Goal: Transaction & Acquisition: Obtain resource

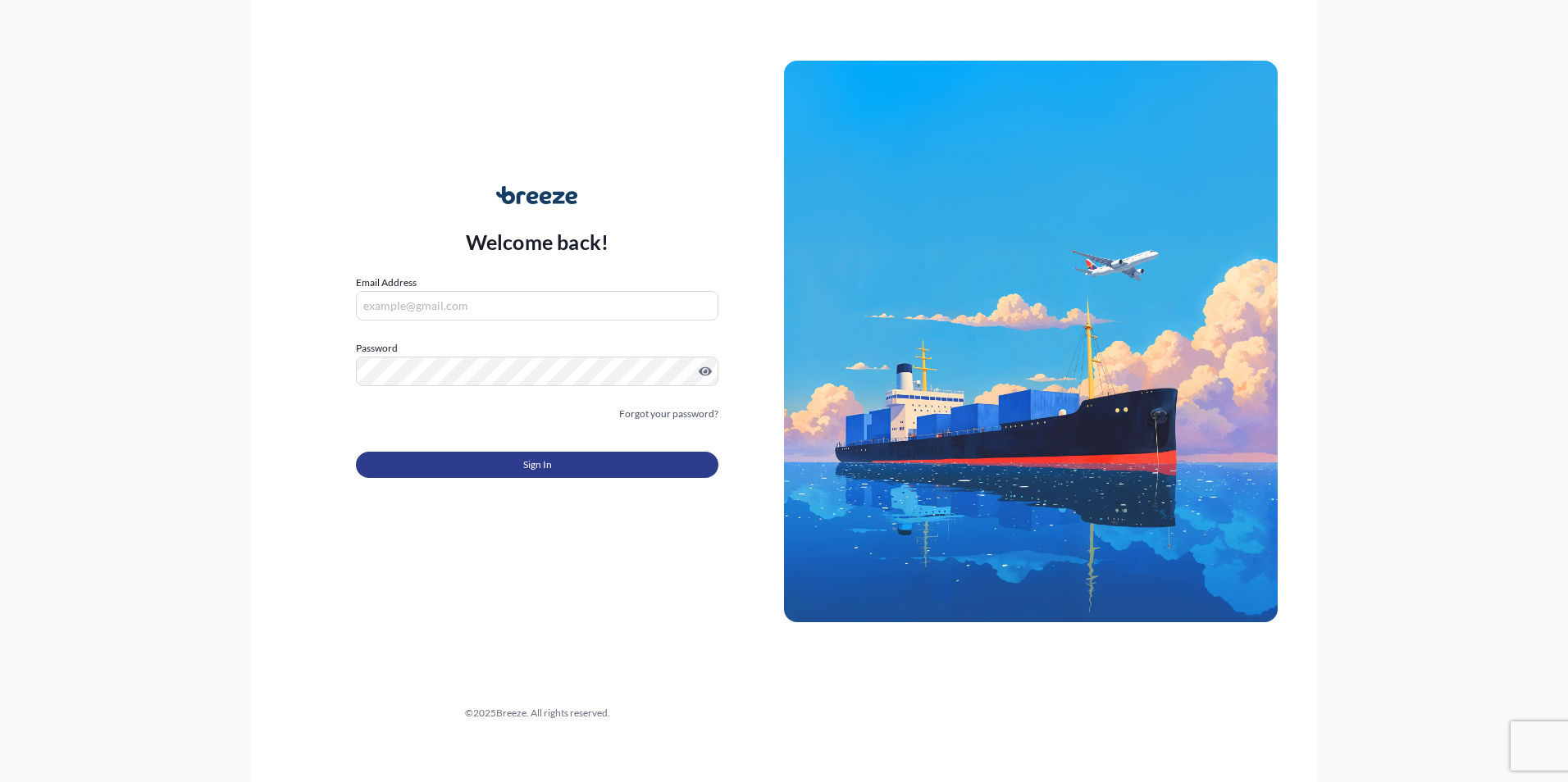
type input "[PERSON_NAME][EMAIL_ADDRESS][DOMAIN_NAME]"
click at [526, 459] on span "Sign In" at bounding box center [537, 465] width 29 height 17
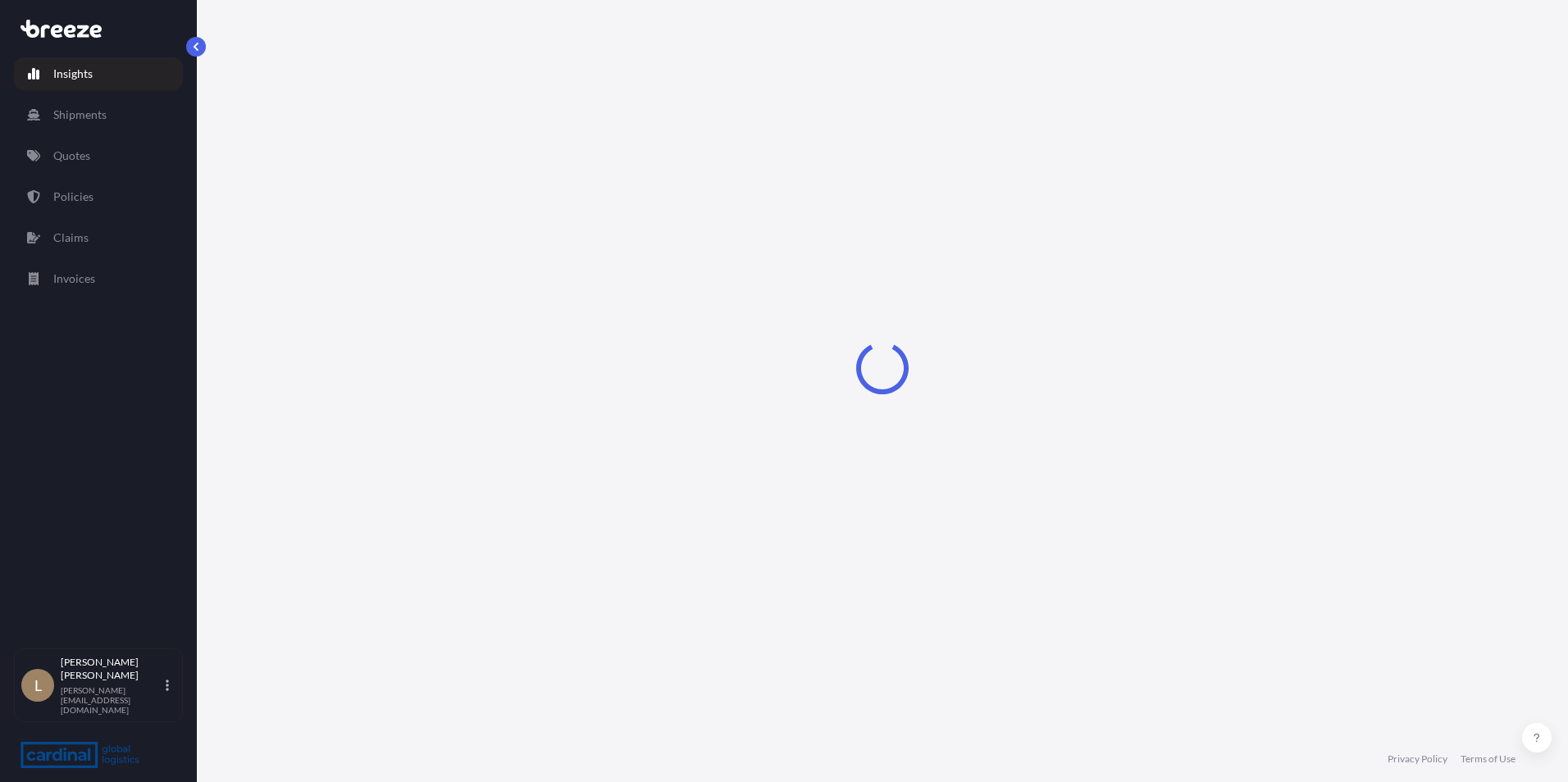
select select "2025"
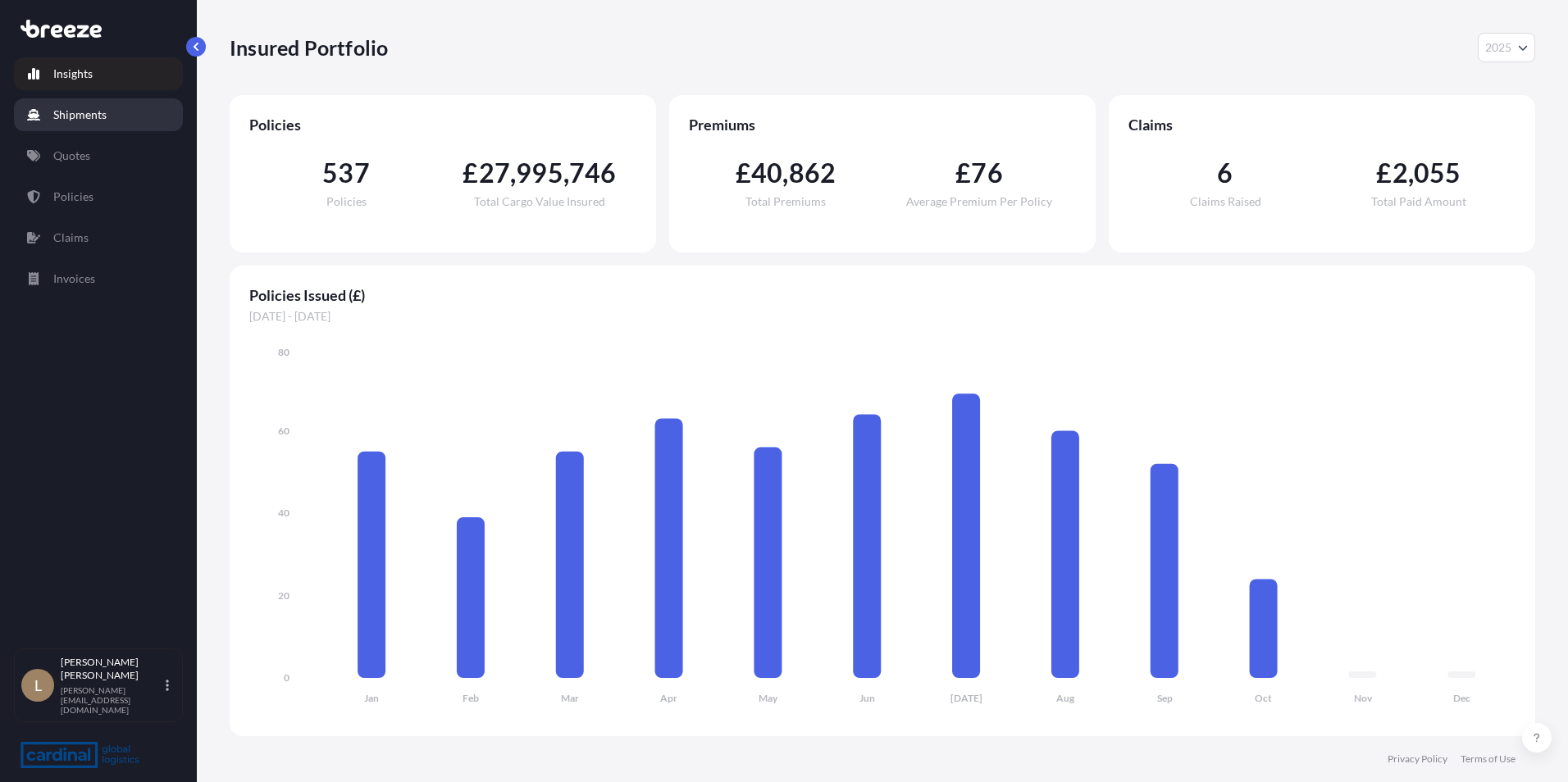
click at [124, 118] on link "Shipments" at bounding box center [98, 114] width 169 height 32
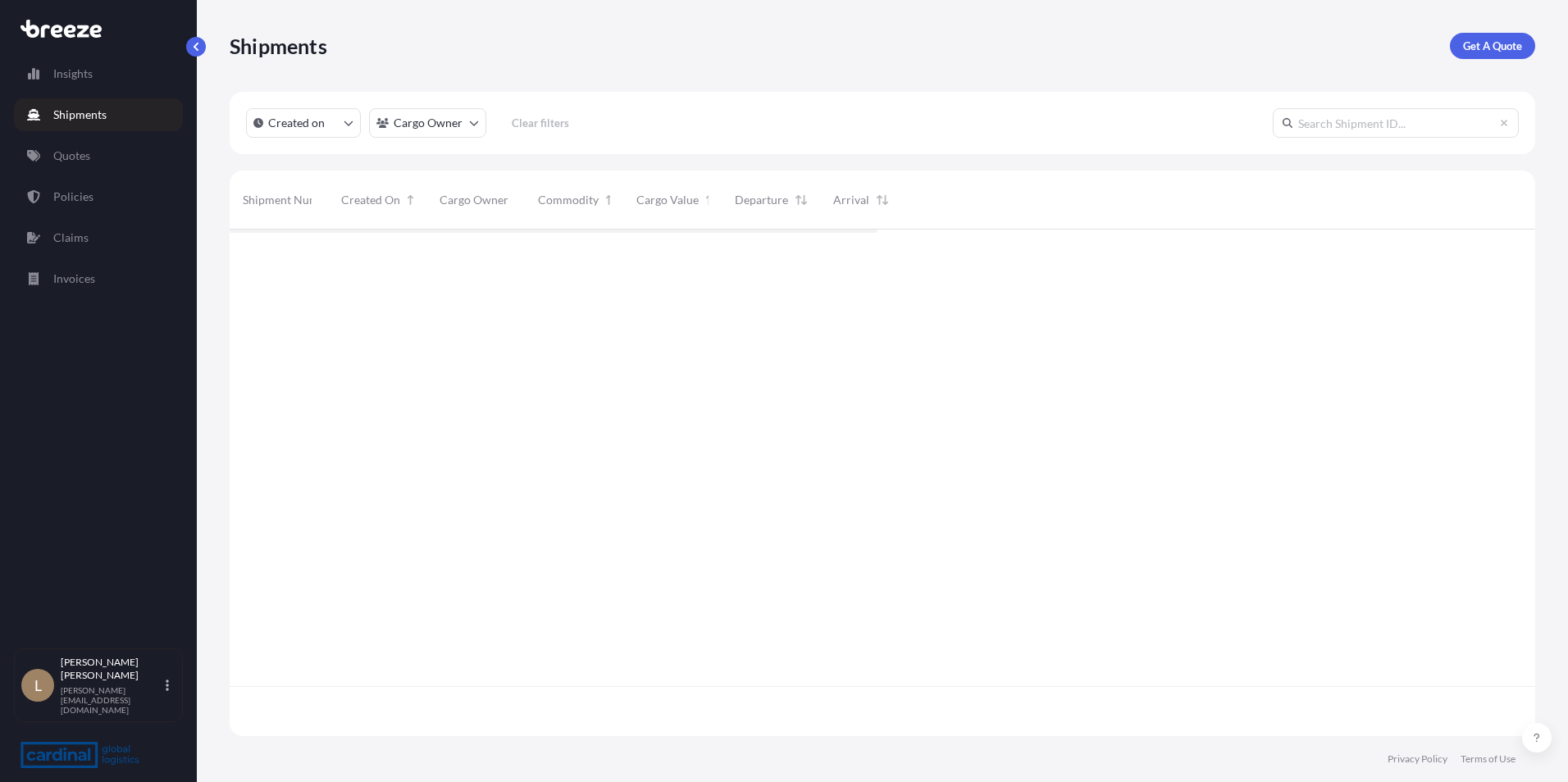
scroll to position [504, 1294]
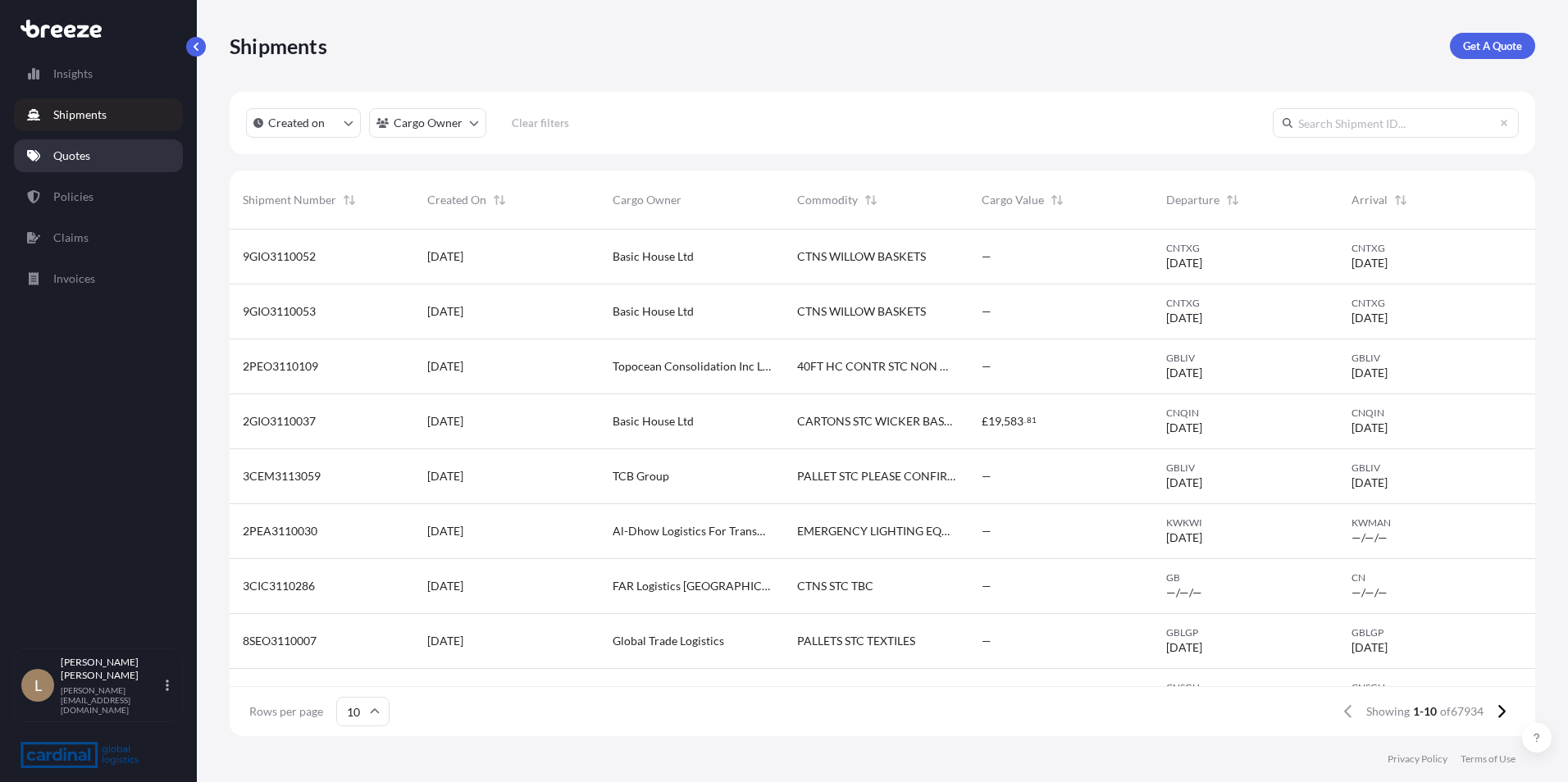
click at [94, 161] on link "Quotes" at bounding box center [98, 155] width 169 height 32
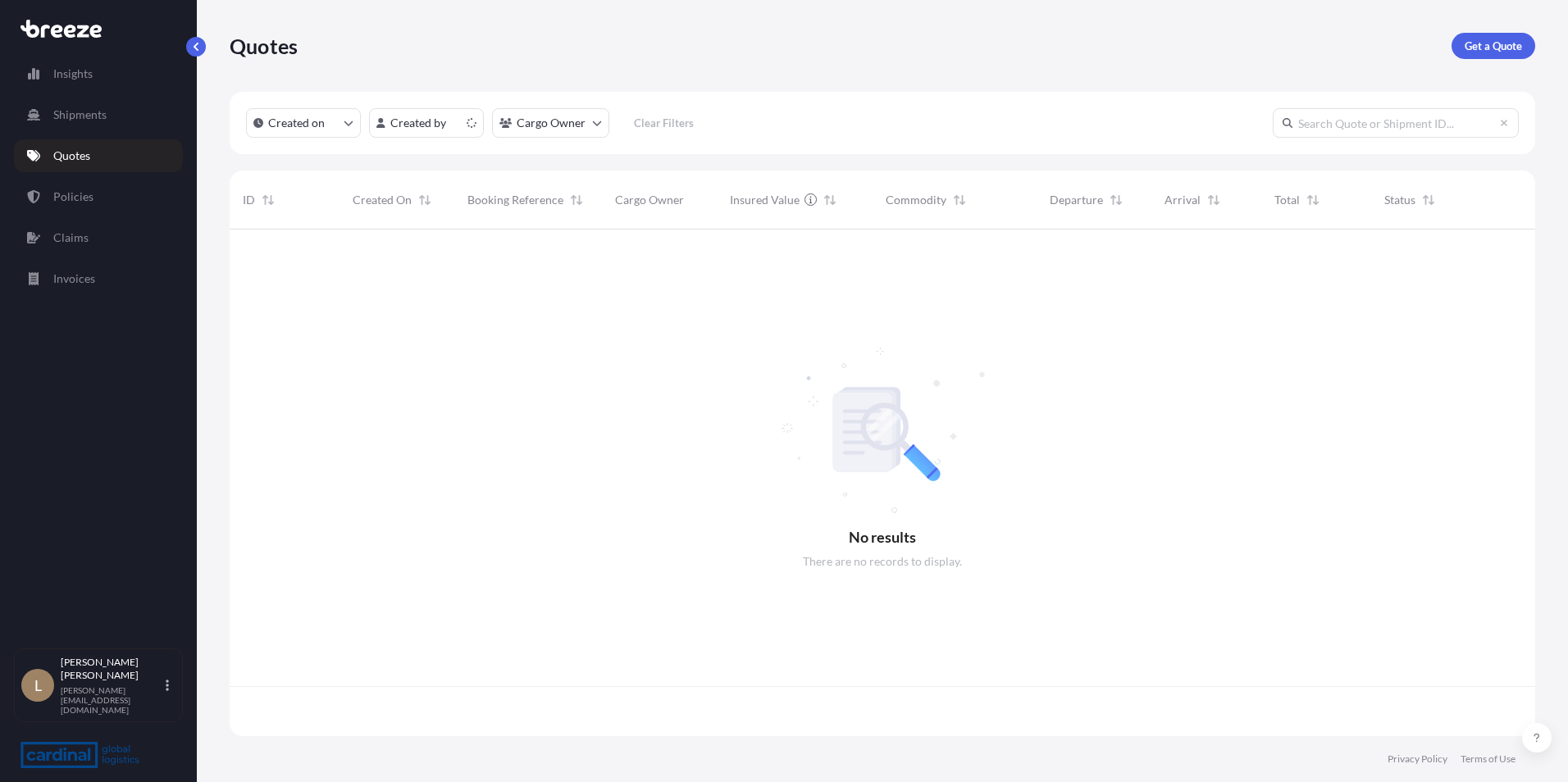
scroll to position [504, 1294]
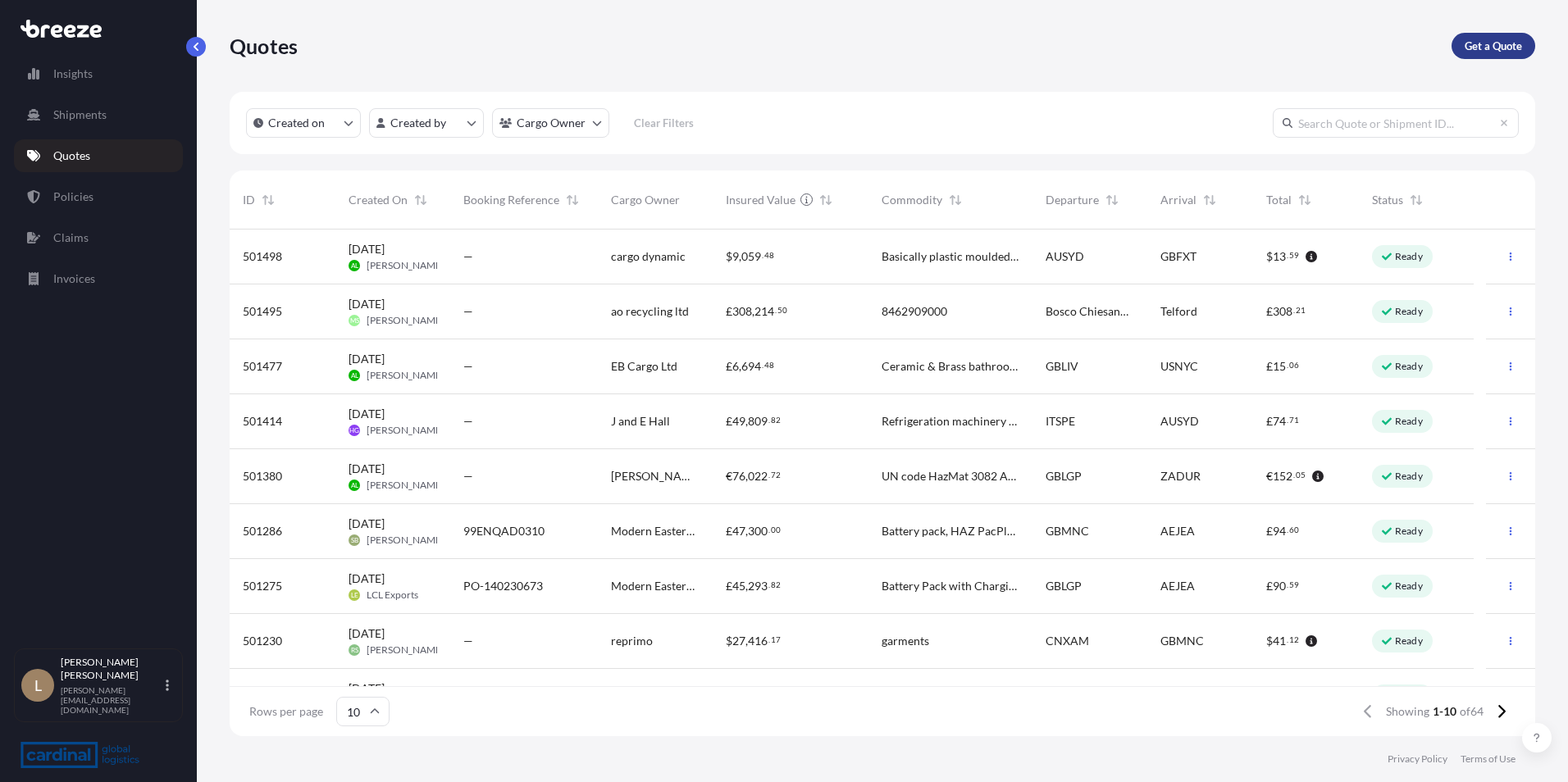
click at [1488, 56] on link "Get a Quote" at bounding box center [1494, 46] width 84 height 26
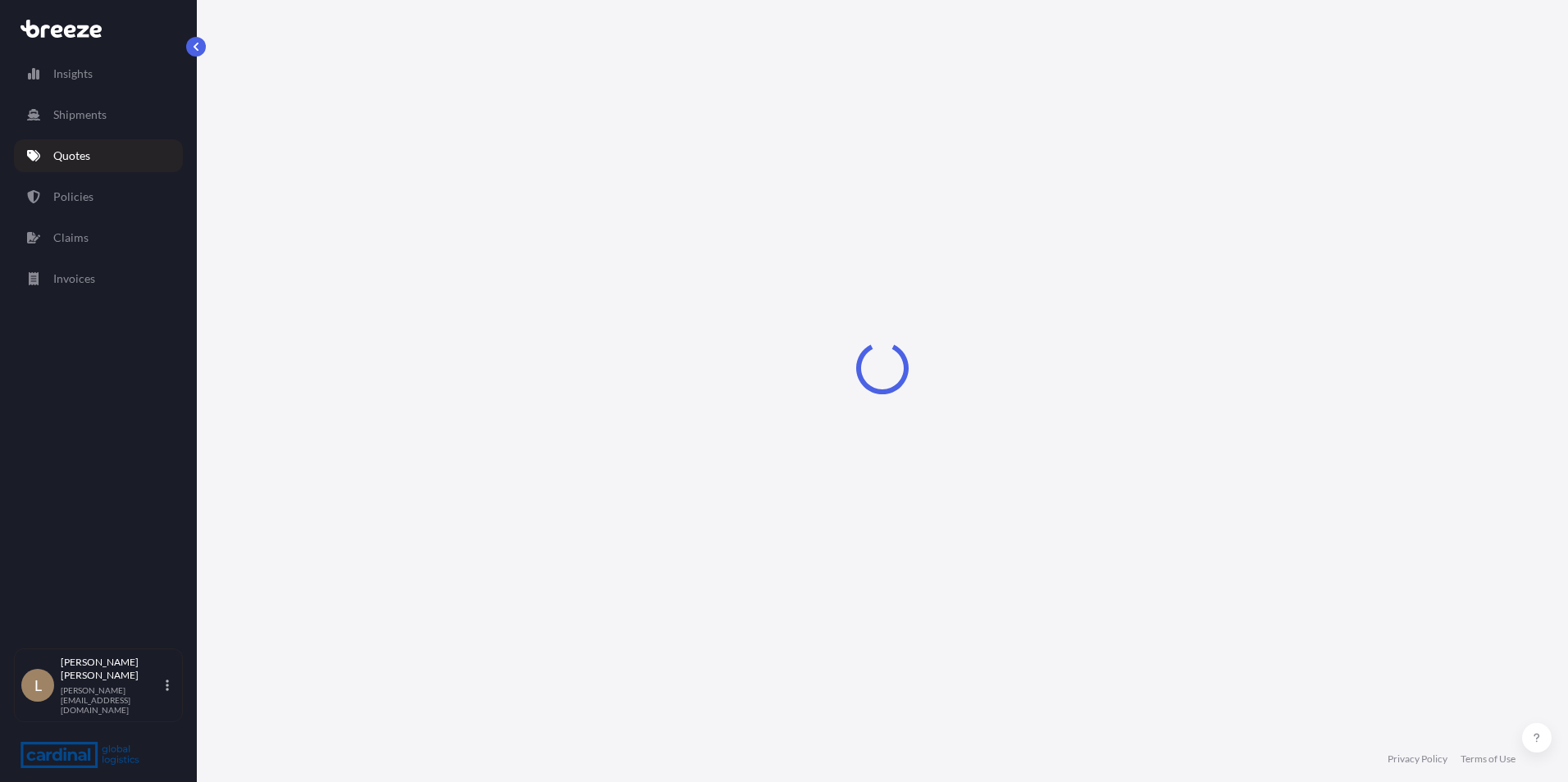
select select "Sea"
select select "1"
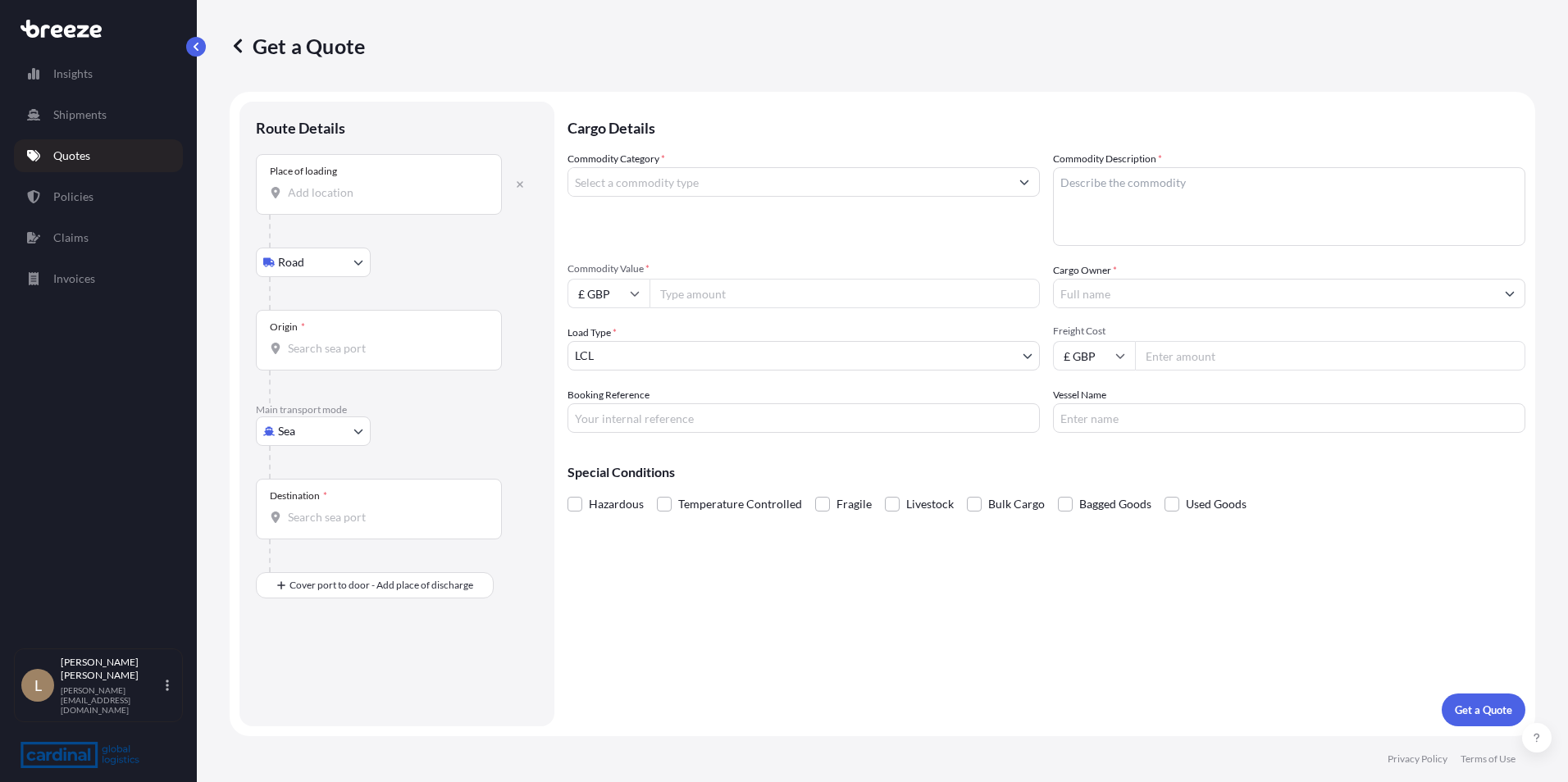
click at [358, 201] on div "Place of loading" at bounding box center [378, 184] width 246 height 60
click at [358, 201] on input "Place of loading" at bounding box center [385, 193] width 194 height 17
drag, startPoint x: 351, startPoint y: 303, endPoint x: 351, endPoint y: 290, distance: 13.0
click at [351, 301] on div at bounding box center [403, 292] width 269 height 32
click at [342, 273] on body "0 options available. Insights Shipments Quotes Policies Claims Invoices L [PERS…" at bounding box center [784, 391] width 1568 height 782
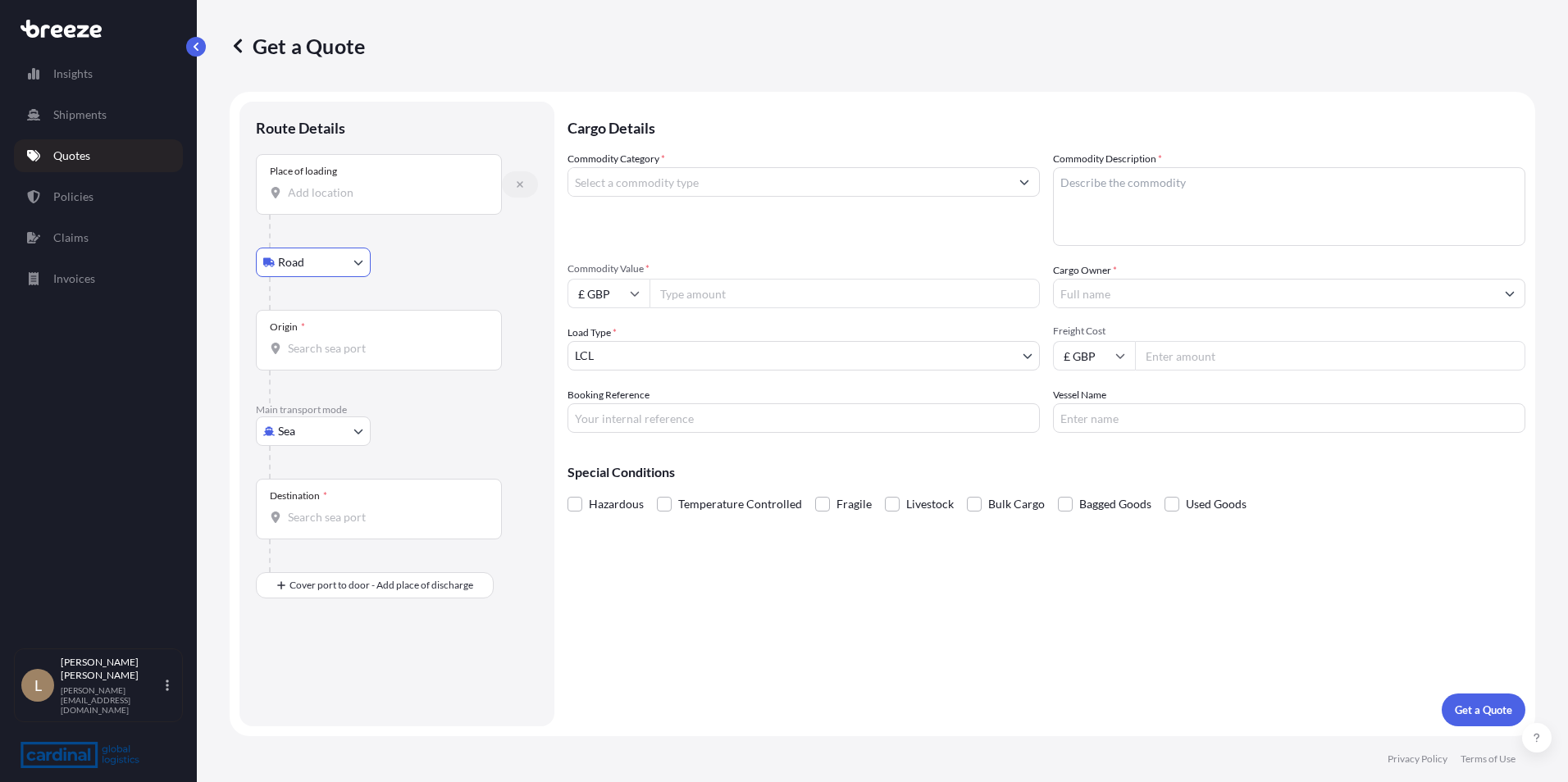
click at [523, 185] on icon "button" at bounding box center [519, 184] width 10 height 10
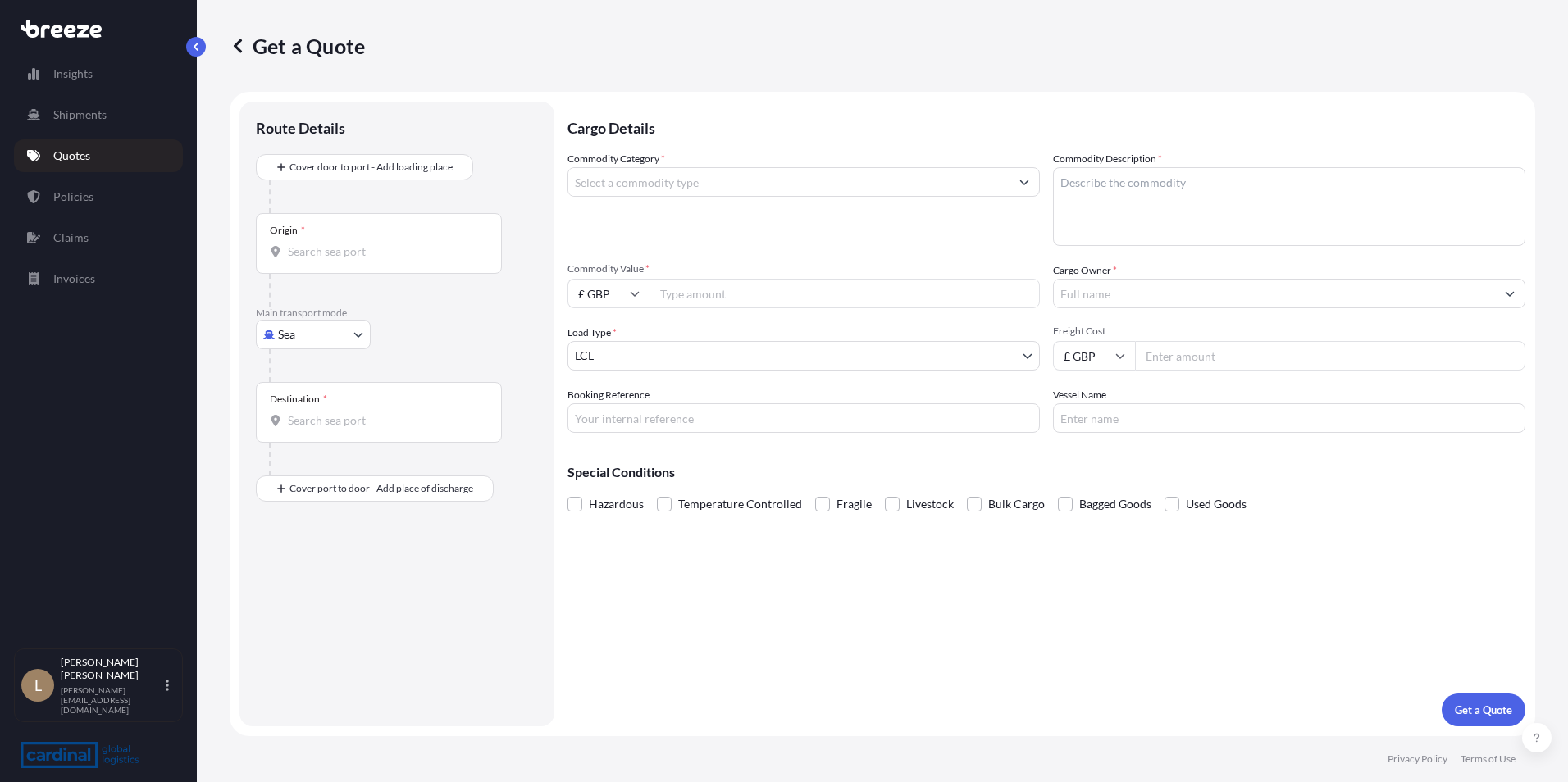
click at [343, 249] on input "Origin *" at bounding box center [385, 251] width 194 height 17
type input "CNSGH - [GEOGRAPHIC_DATA], [GEOGRAPHIC_DATA]"
click at [372, 432] on input "Destination *" at bounding box center [385, 426] width 194 height 17
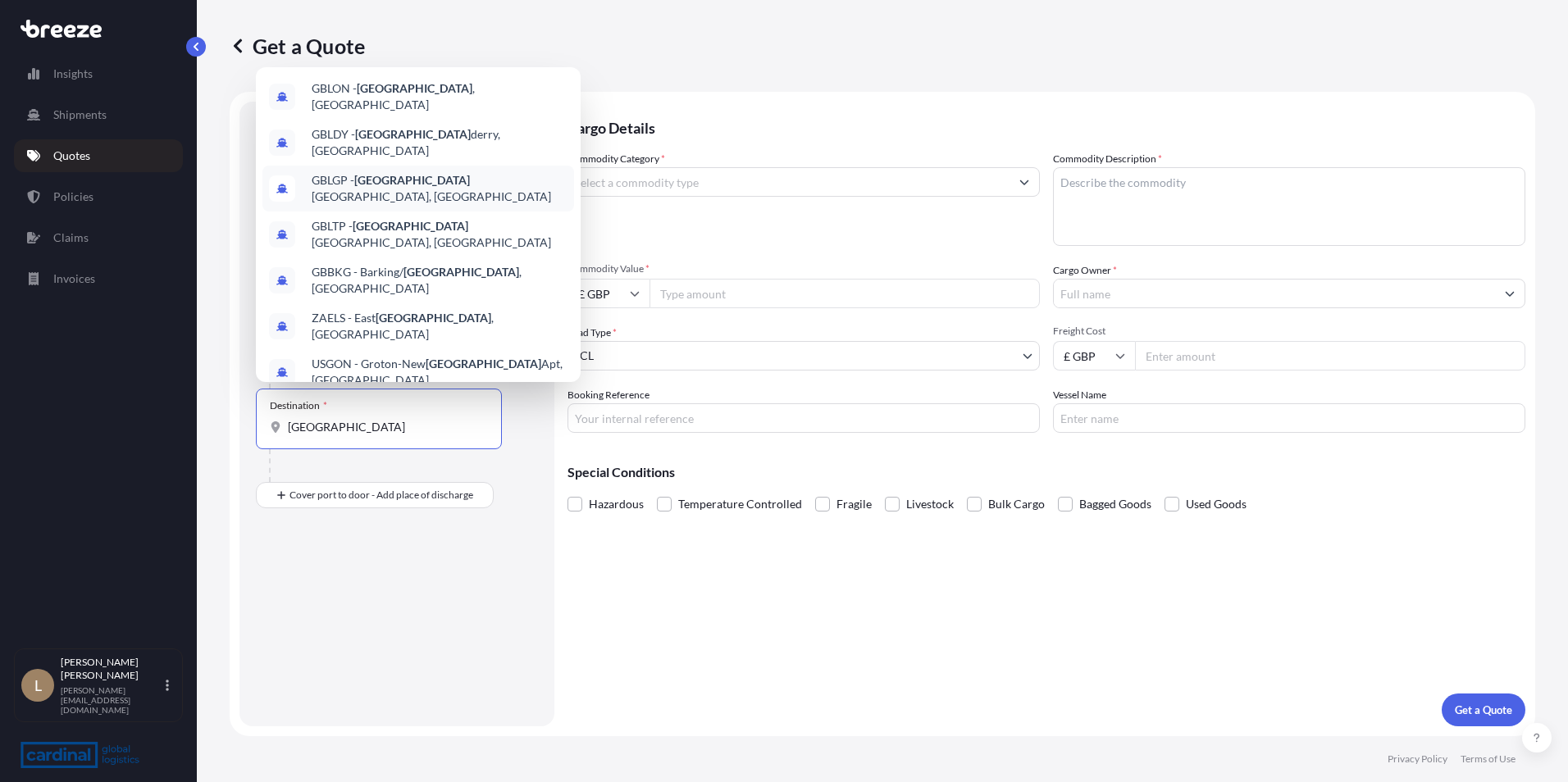
click at [434, 174] on span "GBLGP - [GEOGRAPHIC_DATA], [GEOGRAPHIC_DATA]" at bounding box center [440, 188] width 256 height 32
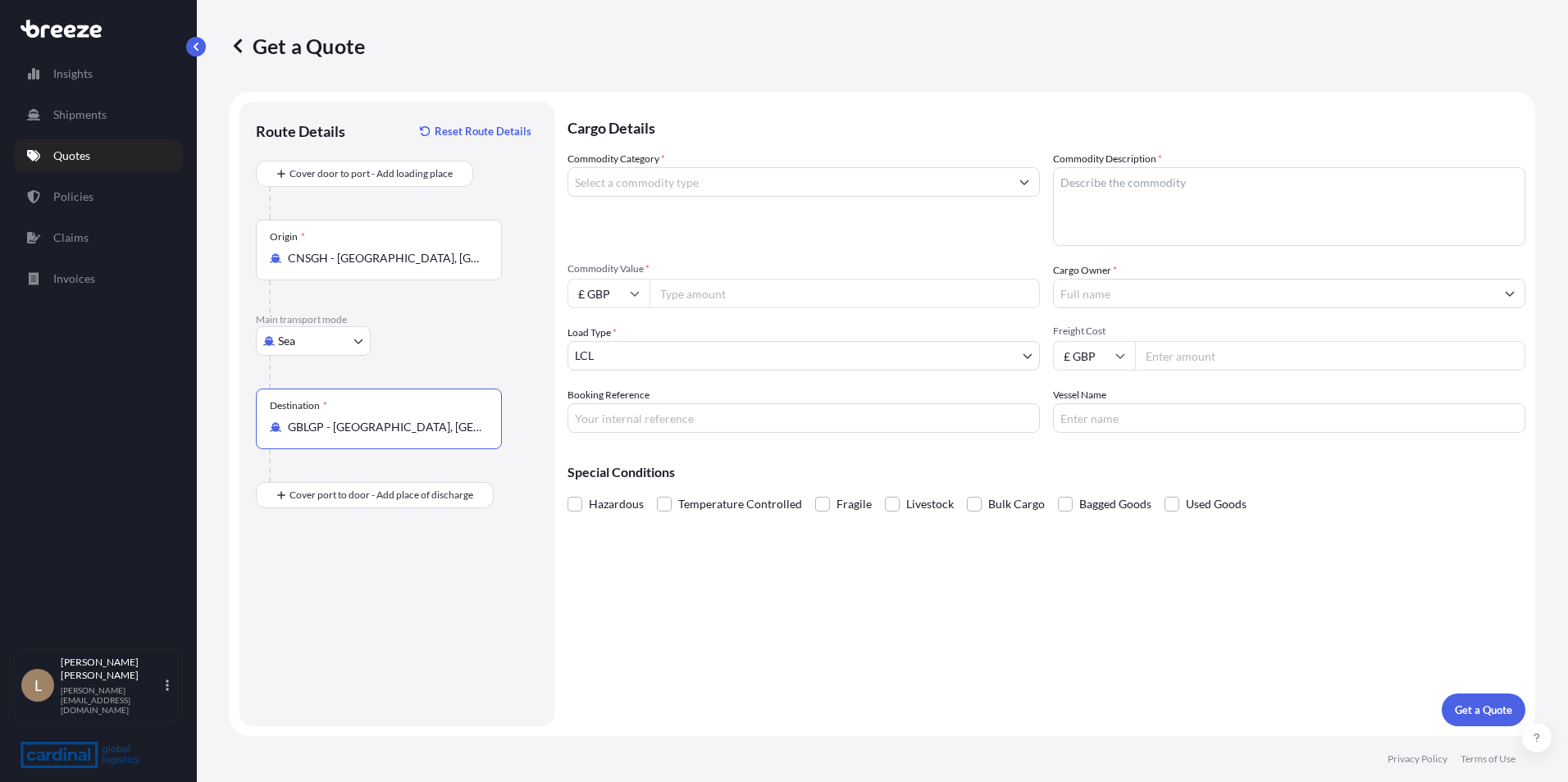
type input "GBLGP - [GEOGRAPHIC_DATA], [GEOGRAPHIC_DATA]"
click at [646, 194] on input "Commodity Category *" at bounding box center [789, 182] width 441 height 30
click at [526, 579] on button "button" at bounding box center [519, 574] width 36 height 26
click at [716, 180] on input "Commodity Category *" at bounding box center [789, 182] width 441 height 30
drag, startPoint x: 642, startPoint y: 183, endPoint x: 633, endPoint y: 183, distance: 9.0
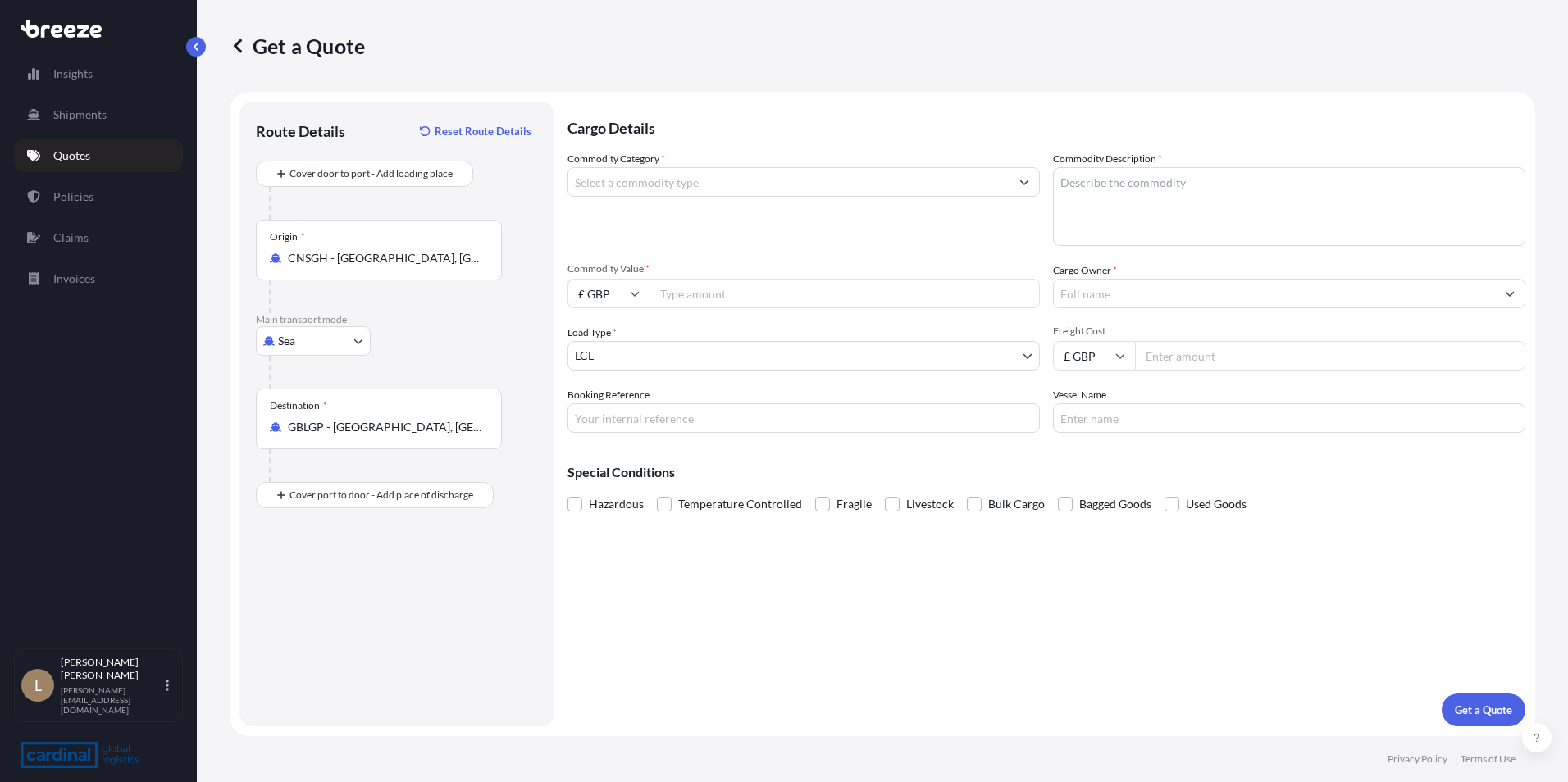
click at [642, 183] on input "Commodity Category *" at bounding box center [789, 182] width 441 height 30
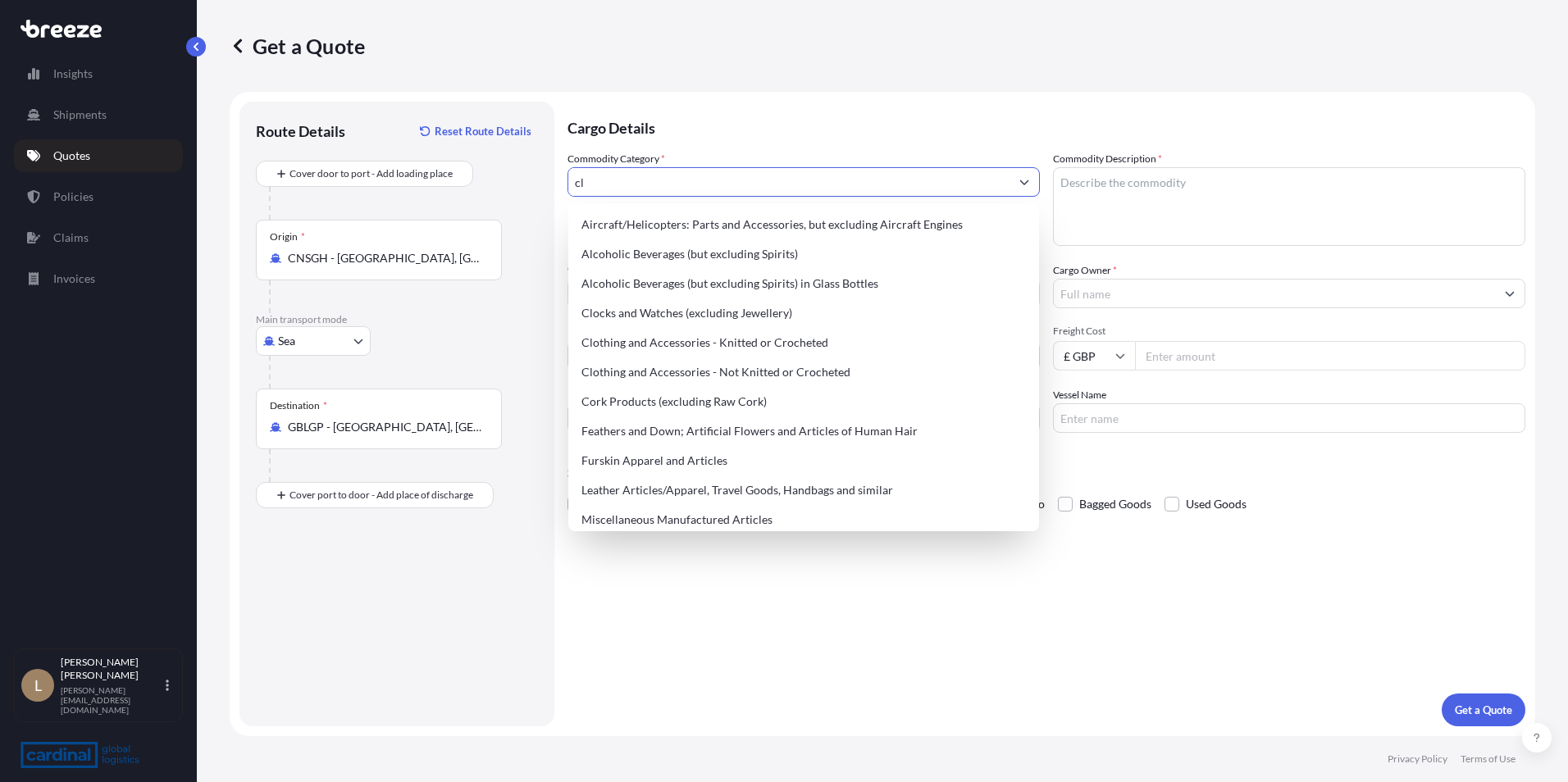
type input "c"
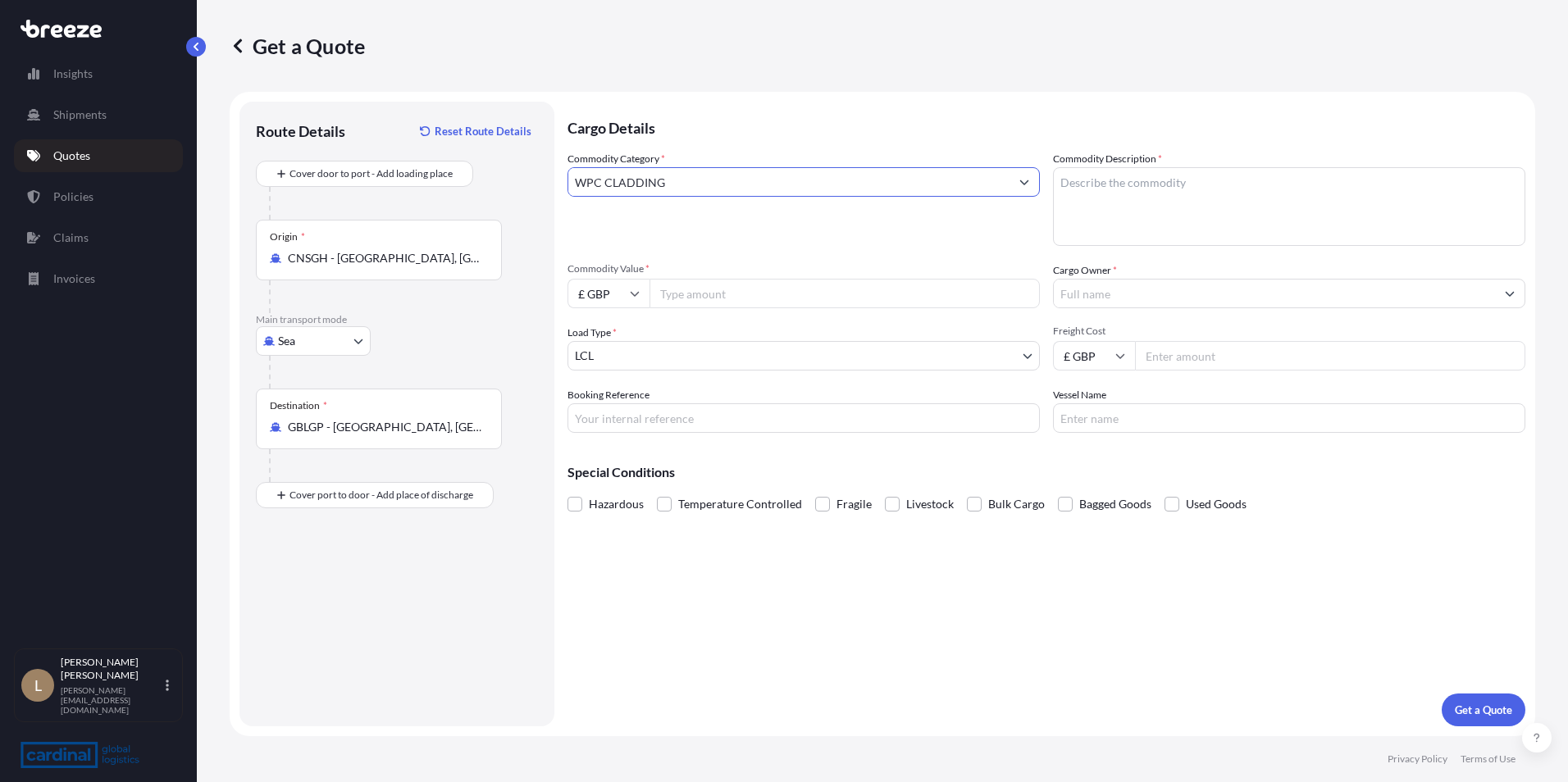
type input "WPC CLADDING"
click at [622, 283] on input "£ GBP" at bounding box center [609, 293] width 82 height 30
click at [604, 405] on div "$ USD" at bounding box center [608, 408] width 69 height 32
type input "$ USD"
click at [741, 293] on input "Commodity Value *" at bounding box center [845, 293] width 391 height 30
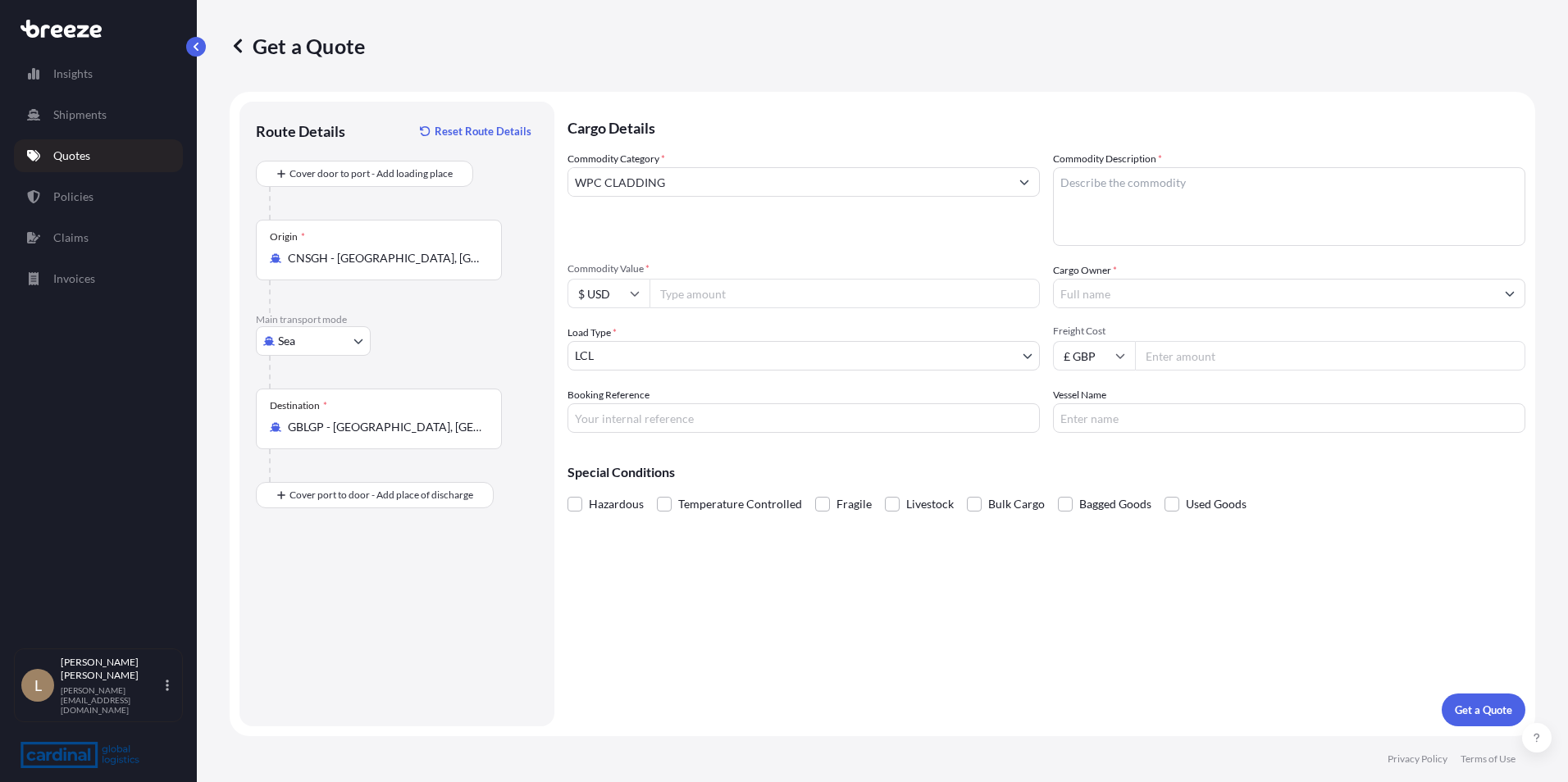
click at [879, 366] on body "Insights Shipments Quotes Policies Claims Invoices L [PERSON_NAME] [EMAIL_ADDRE…" at bounding box center [784, 391] width 1568 height 782
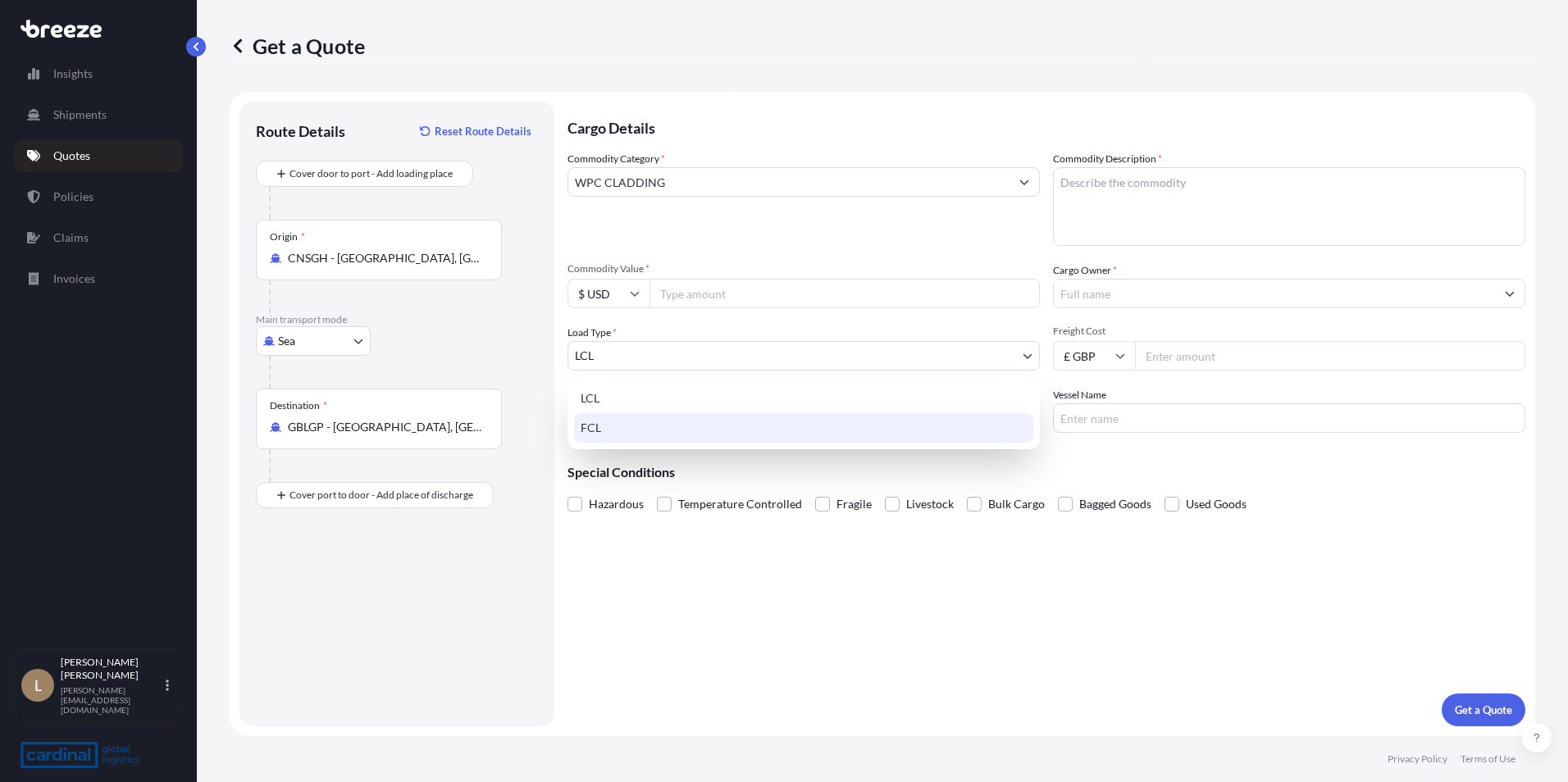
click at [675, 425] on div "FCL" at bounding box center [803, 428] width 459 height 30
select select "2"
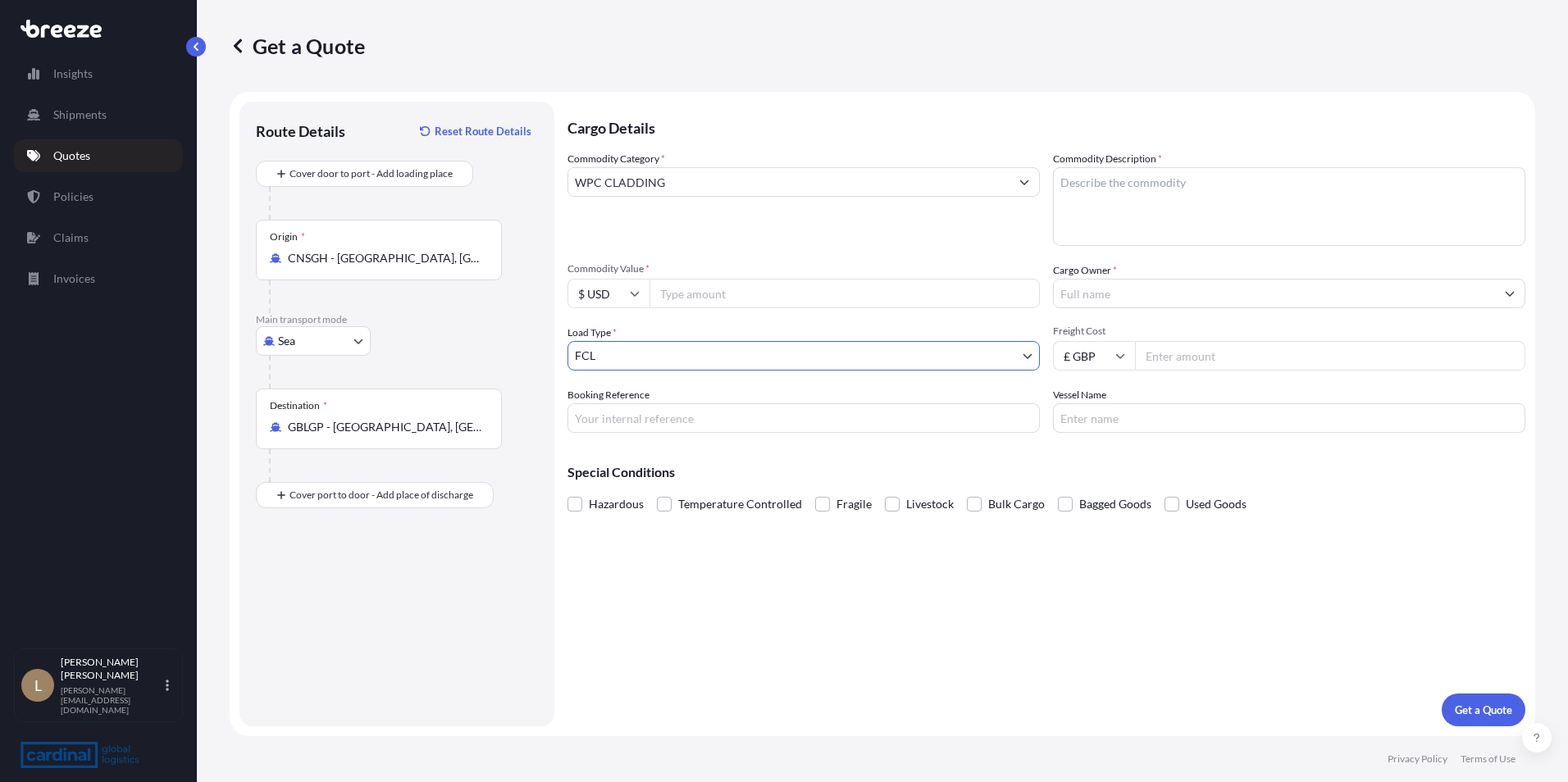
click at [717, 298] on input "Commodity Value *" at bounding box center [845, 293] width 391 height 30
type input "97252.4"
click at [699, 432] on input "Booking Reference" at bounding box center [803, 419] width 472 height 30
click at [1158, 222] on textarea "Commodity Description *" at bounding box center [1289, 207] width 472 height 79
click at [1116, 294] on input "Cargo Owner *" at bounding box center [1275, 293] width 441 height 30
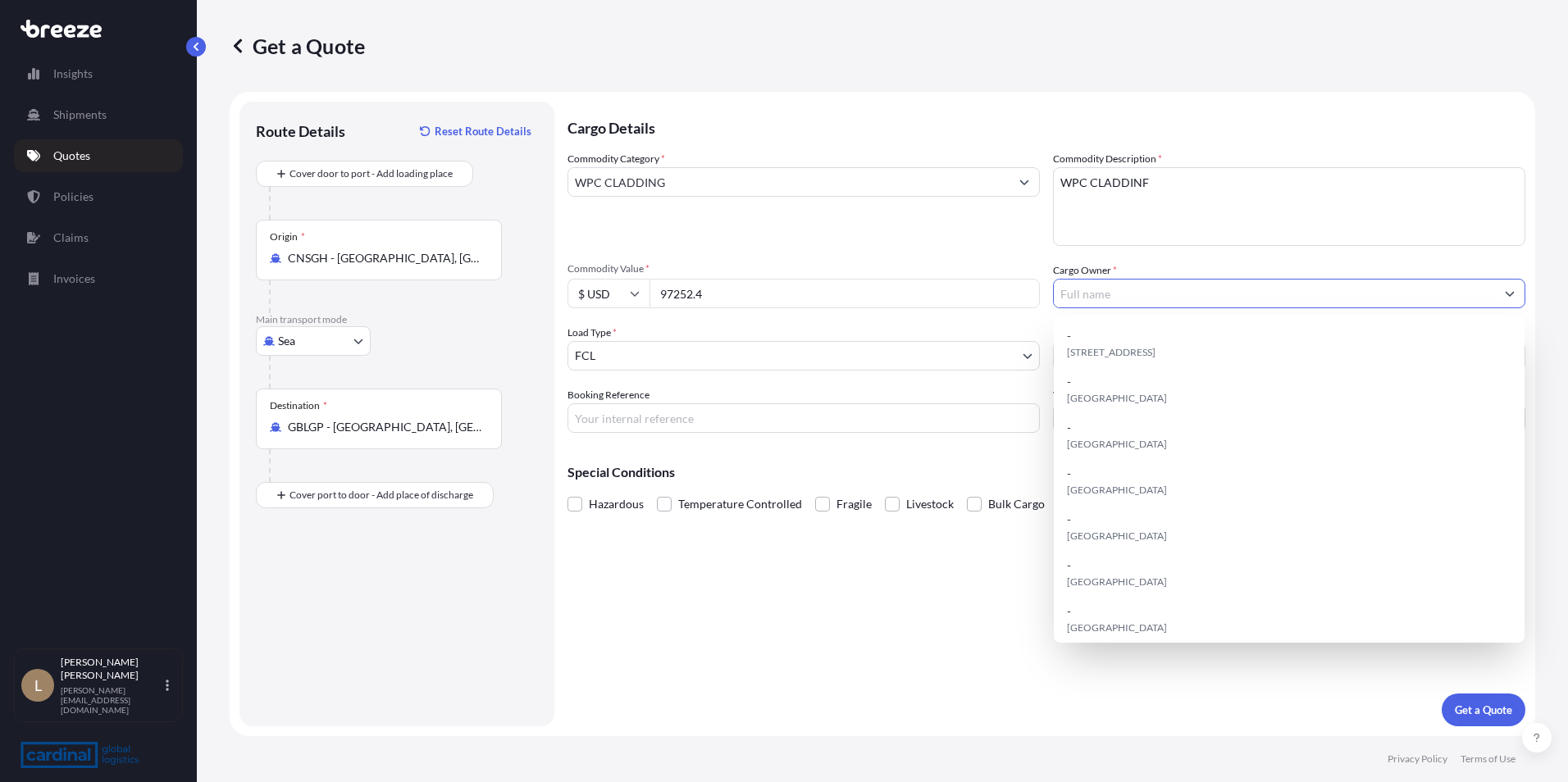
click at [1281, 163] on div "Commodity Description * WPC CLADDINF" at bounding box center [1289, 198] width 472 height 95
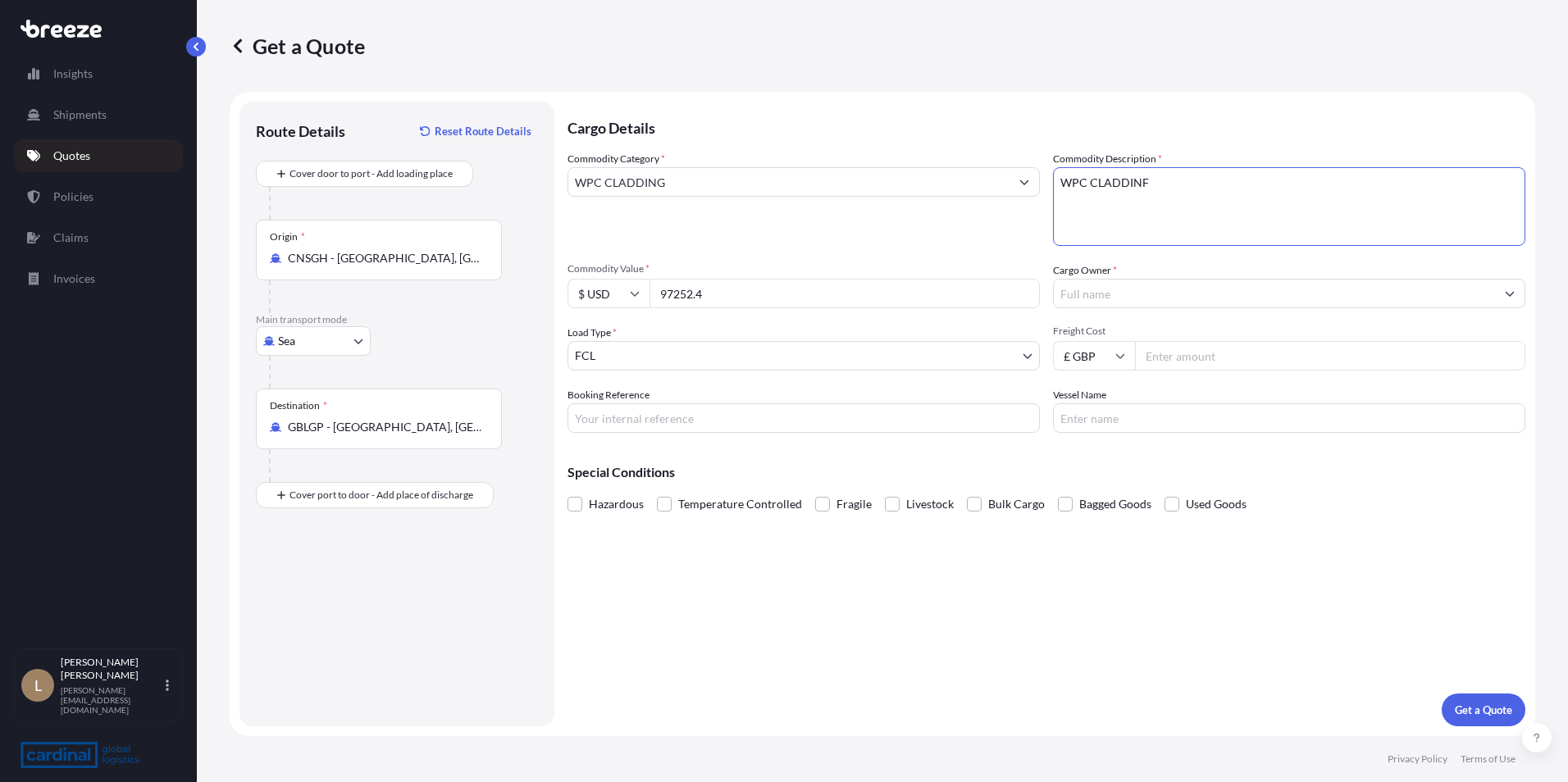
click at [1251, 194] on textarea "WPC CLADDINF" at bounding box center [1289, 207] width 472 height 79
type textarea "WPC CLADDING"
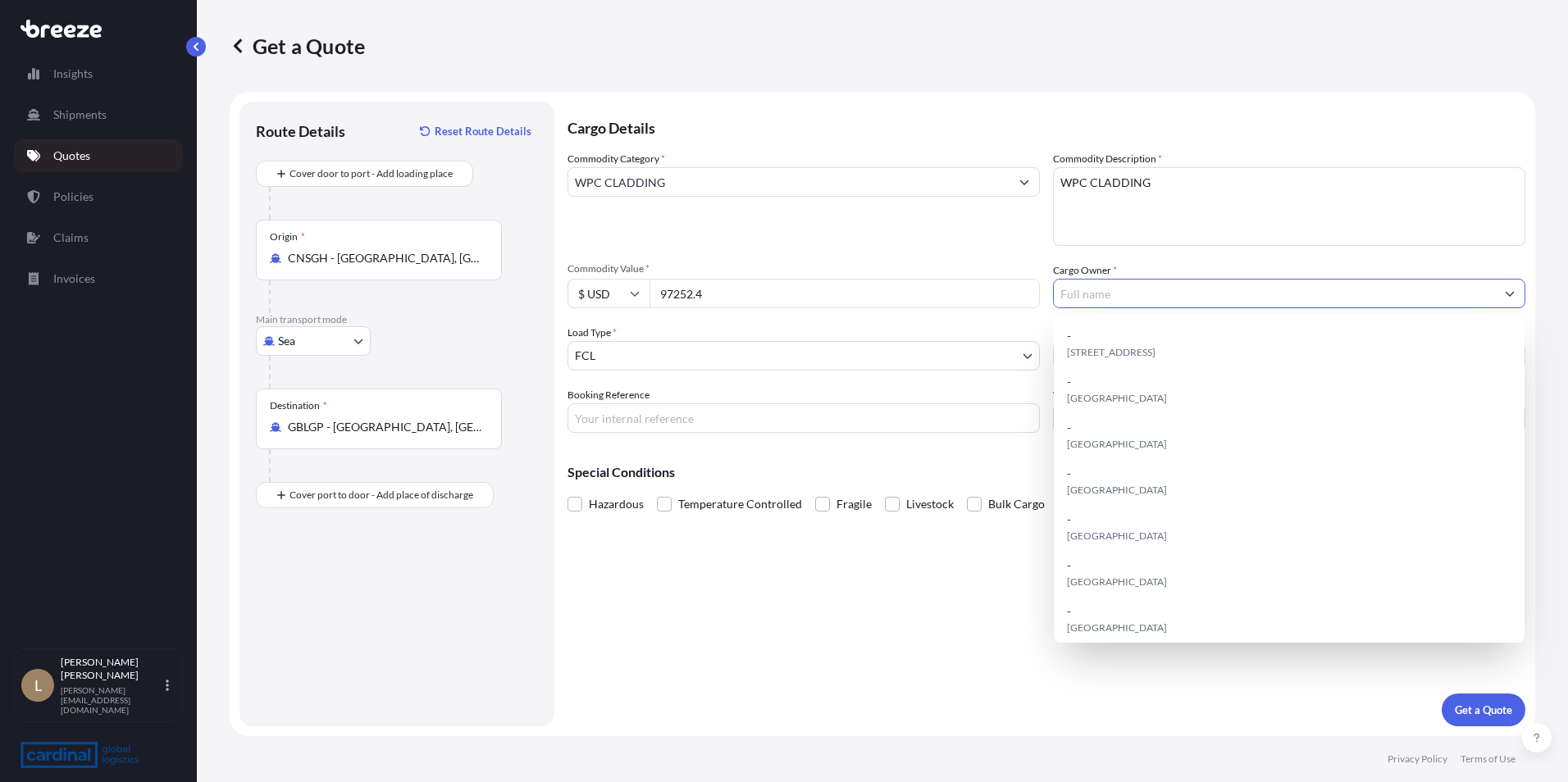
click at [1134, 294] on input "Cargo Owner *" at bounding box center [1275, 293] width 441 height 30
click at [892, 244] on div "Commodity Category * WPC CLADDING" at bounding box center [803, 198] width 472 height 95
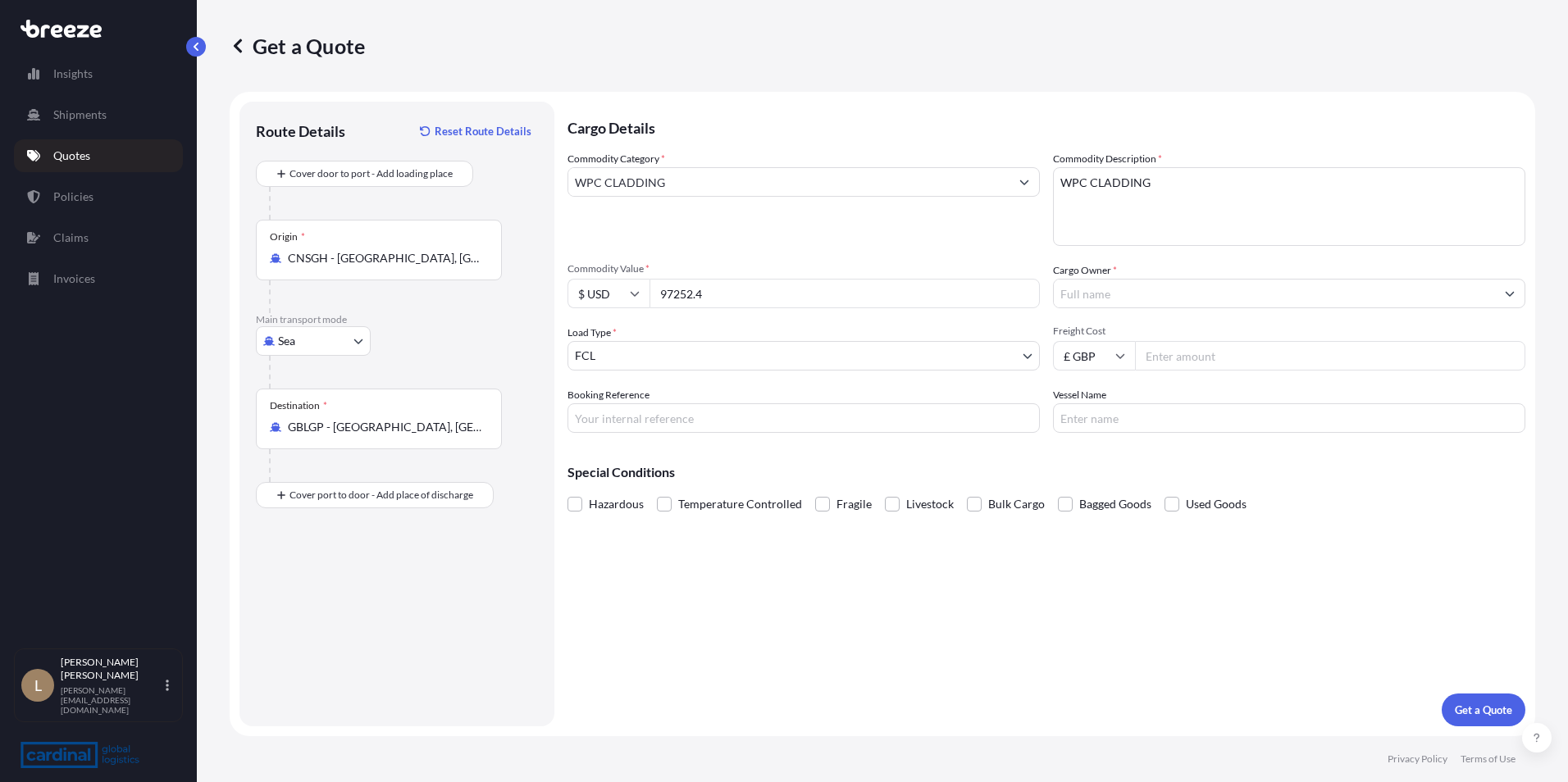
click at [721, 431] on input "Booking Reference" at bounding box center [803, 419] width 472 height 30
click at [679, 585] on div "Cargo Details Commodity Category * WPC CLADDING Commodity Description * WPC CLA…" at bounding box center [1047, 414] width 958 height 625
click at [649, 445] on div "Cargo Details Commodity Category * WPC CLADDING Commodity Description * WPC CLA…" at bounding box center [1047, 414] width 958 height 625
drag, startPoint x: 649, startPoint y: 445, endPoint x: 627, endPoint y: 424, distance: 30.4
click at [629, 424] on input "Booking Reference" at bounding box center [803, 419] width 472 height 30
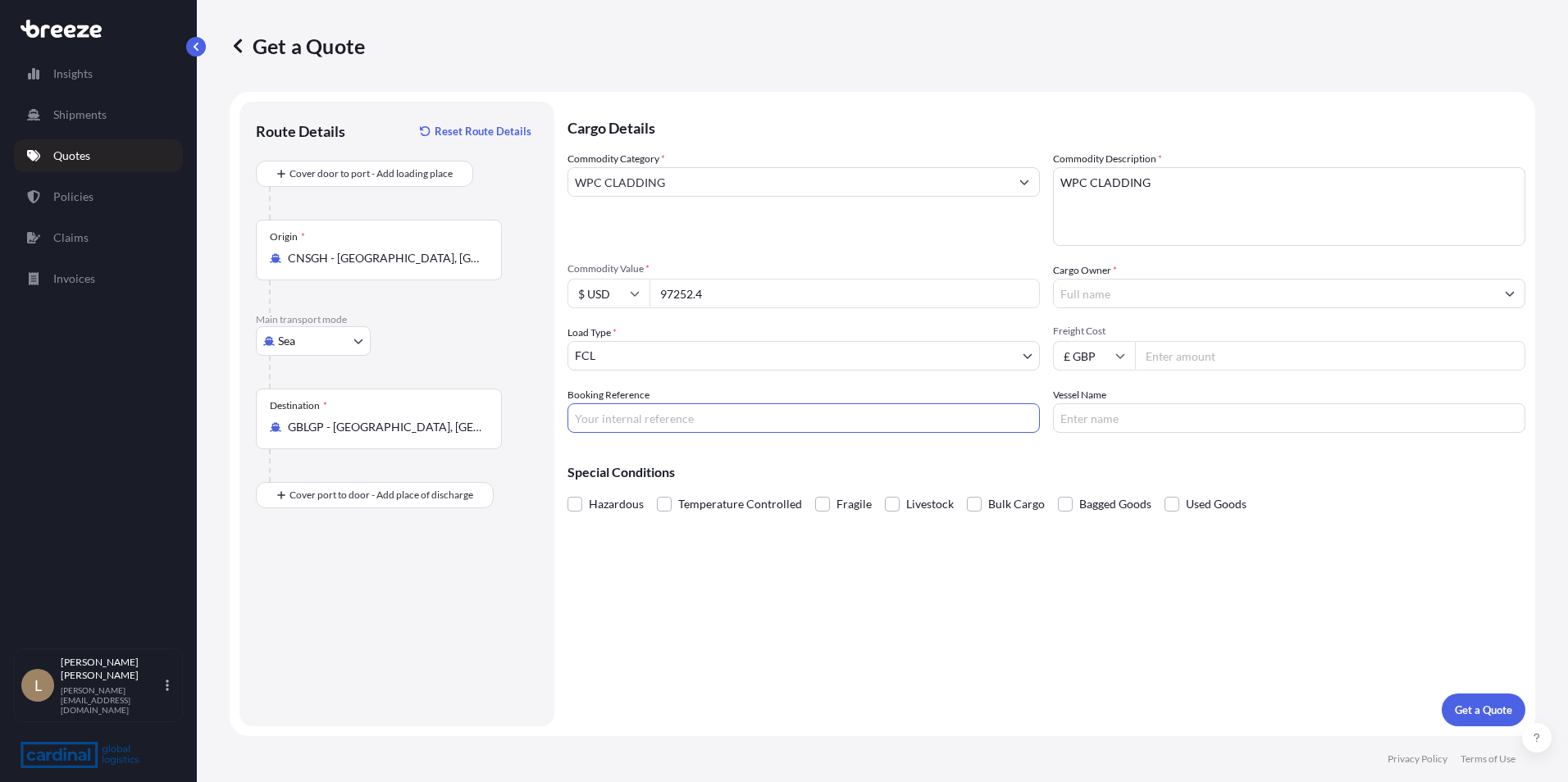
click at [627, 424] on input "Booking Reference" at bounding box center [803, 419] width 472 height 30
paste input "2QEO5100094"
type input "2QEO5100094"
click at [755, 295] on input "97252.4" at bounding box center [845, 293] width 391 height 30
click at [1206, 304] on input "Cargo Owner *" at bounding box center [1275, 293] width 441 height 30
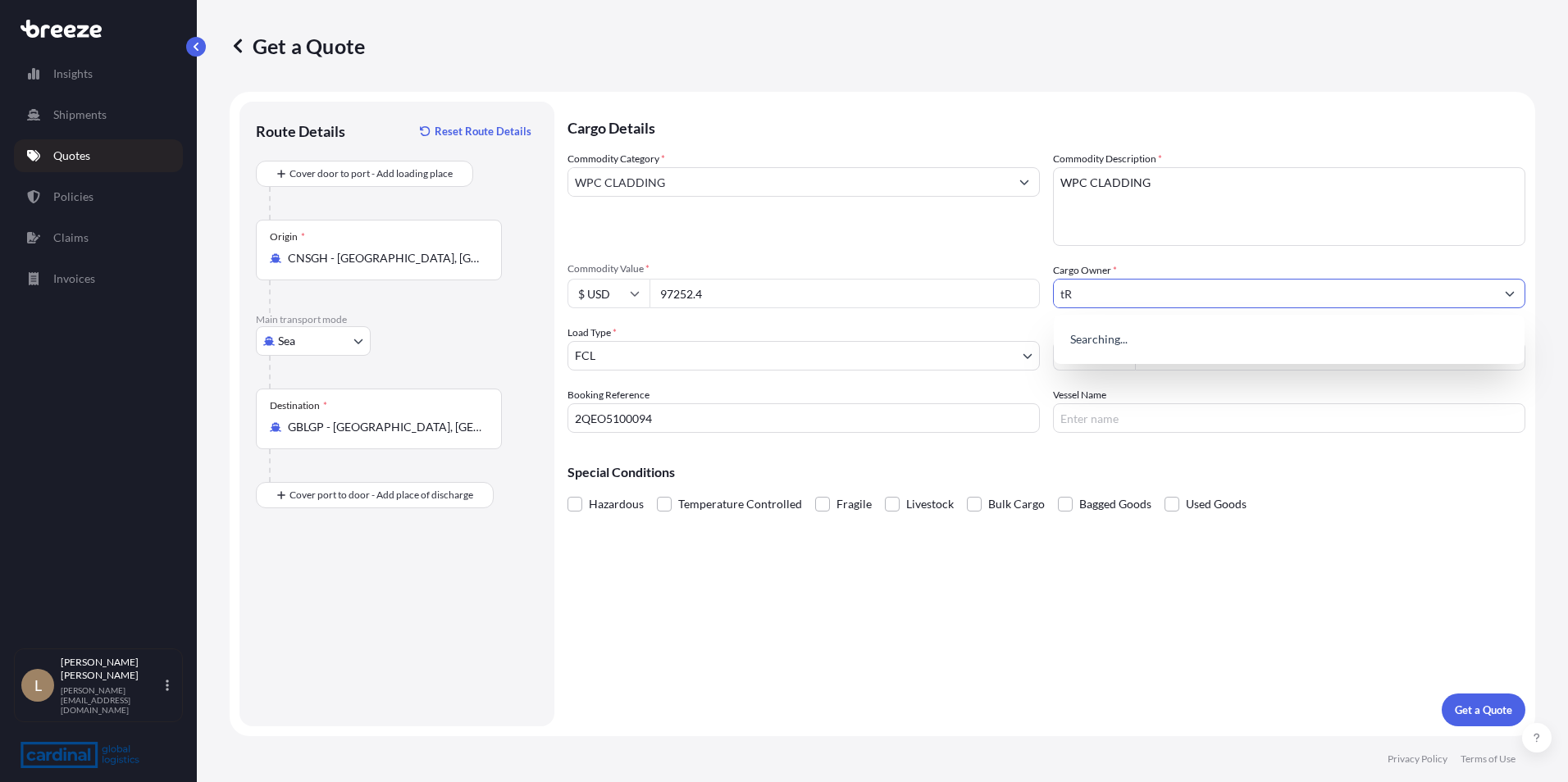
type input "t"
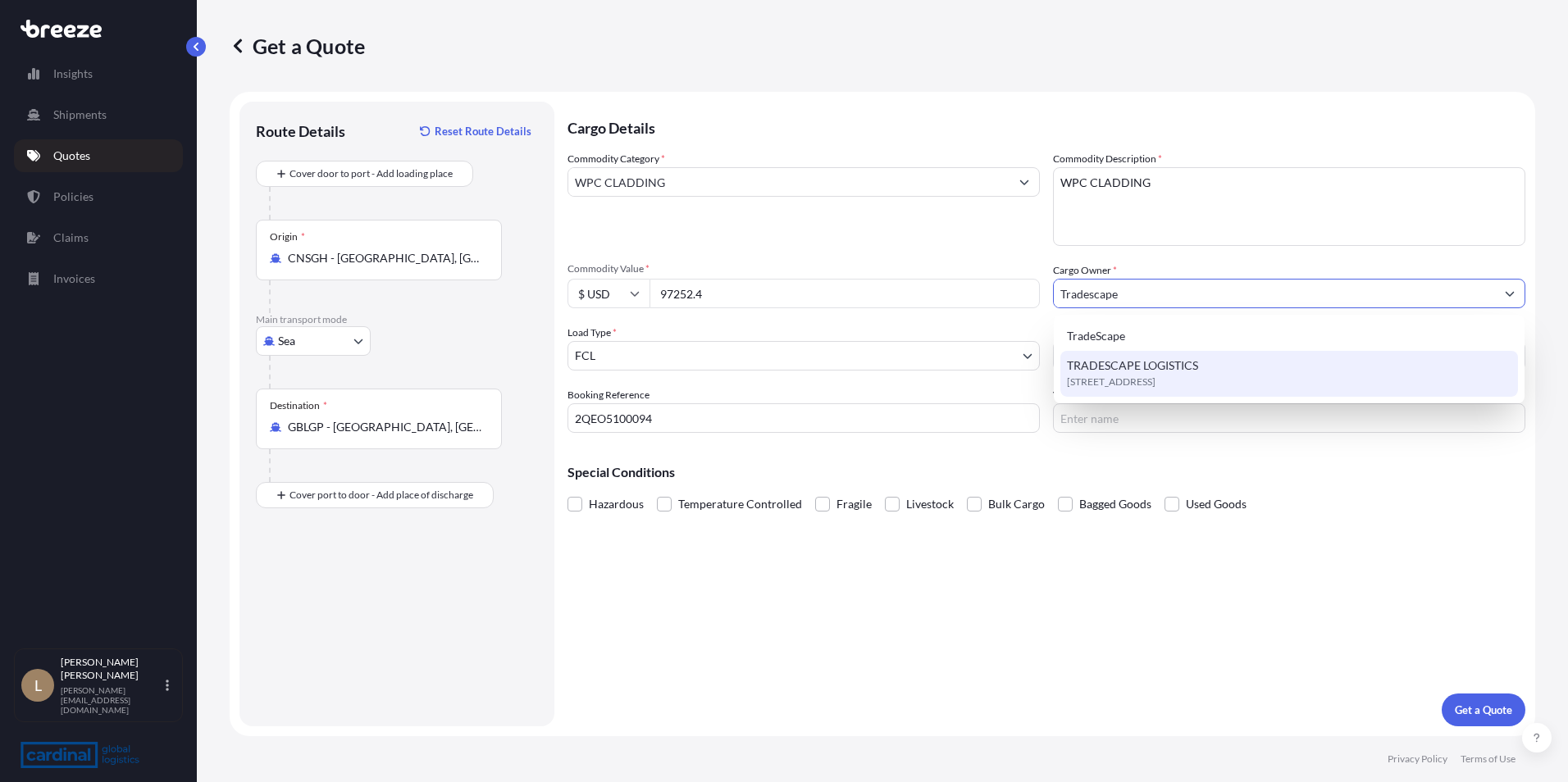
click at [1155, 383] on span "[STREET_ADDRESS]" at bounding box center [1111, 382] width 88 height 17
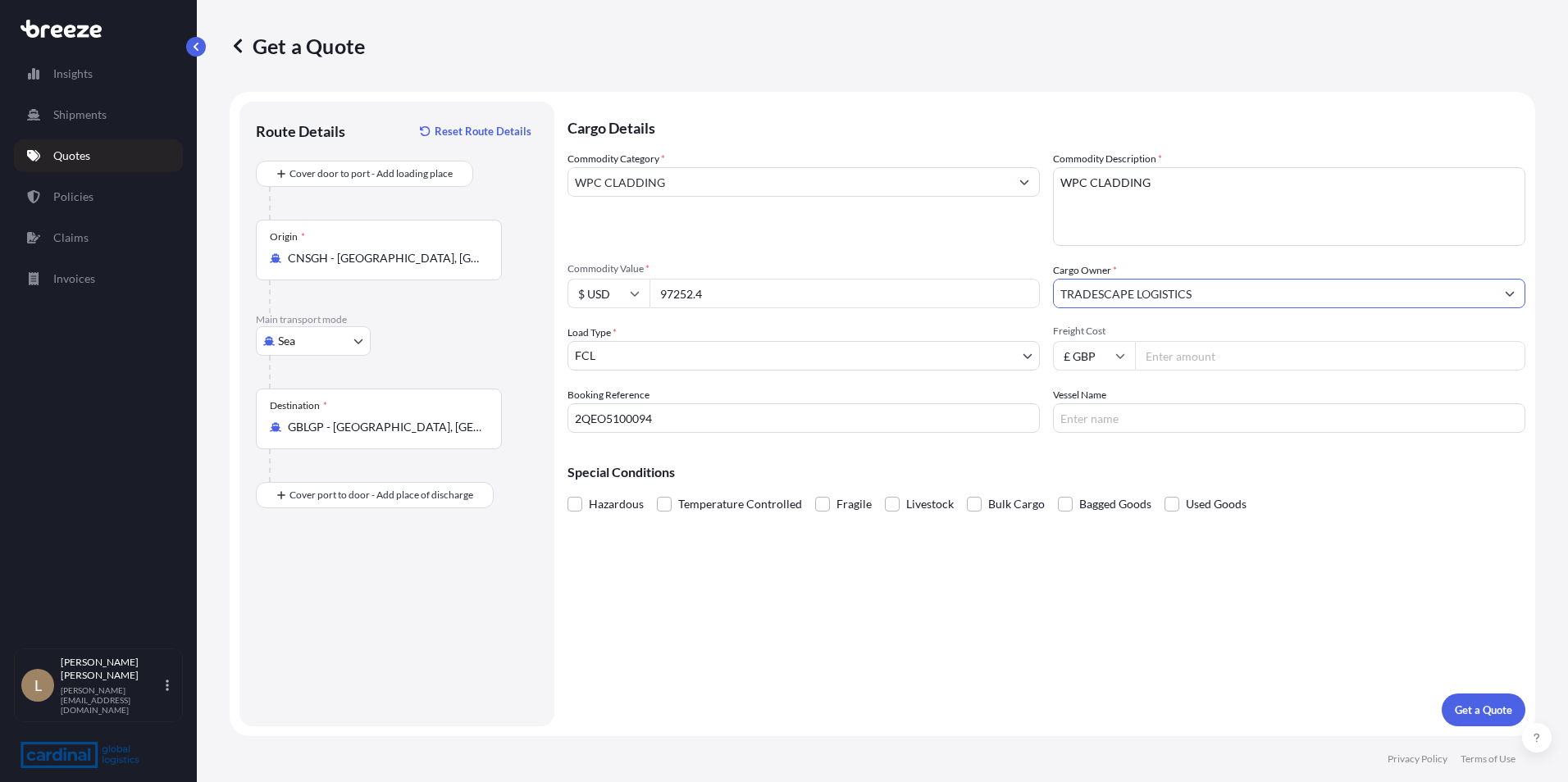
type input "TRADESCAPE LOGISTICS"
click at [1103, 347] on input "£ GBP" at bounding box center [1094, 356] width 82 height 30
click at [1092, 468] on div "$ USD" at bounding box center [1094, 470] width 69 height 32
type input "$ USD"
click at [1134, 410] on input "Vessel Name" at bounding box center [1289, 419] width 472 height 30
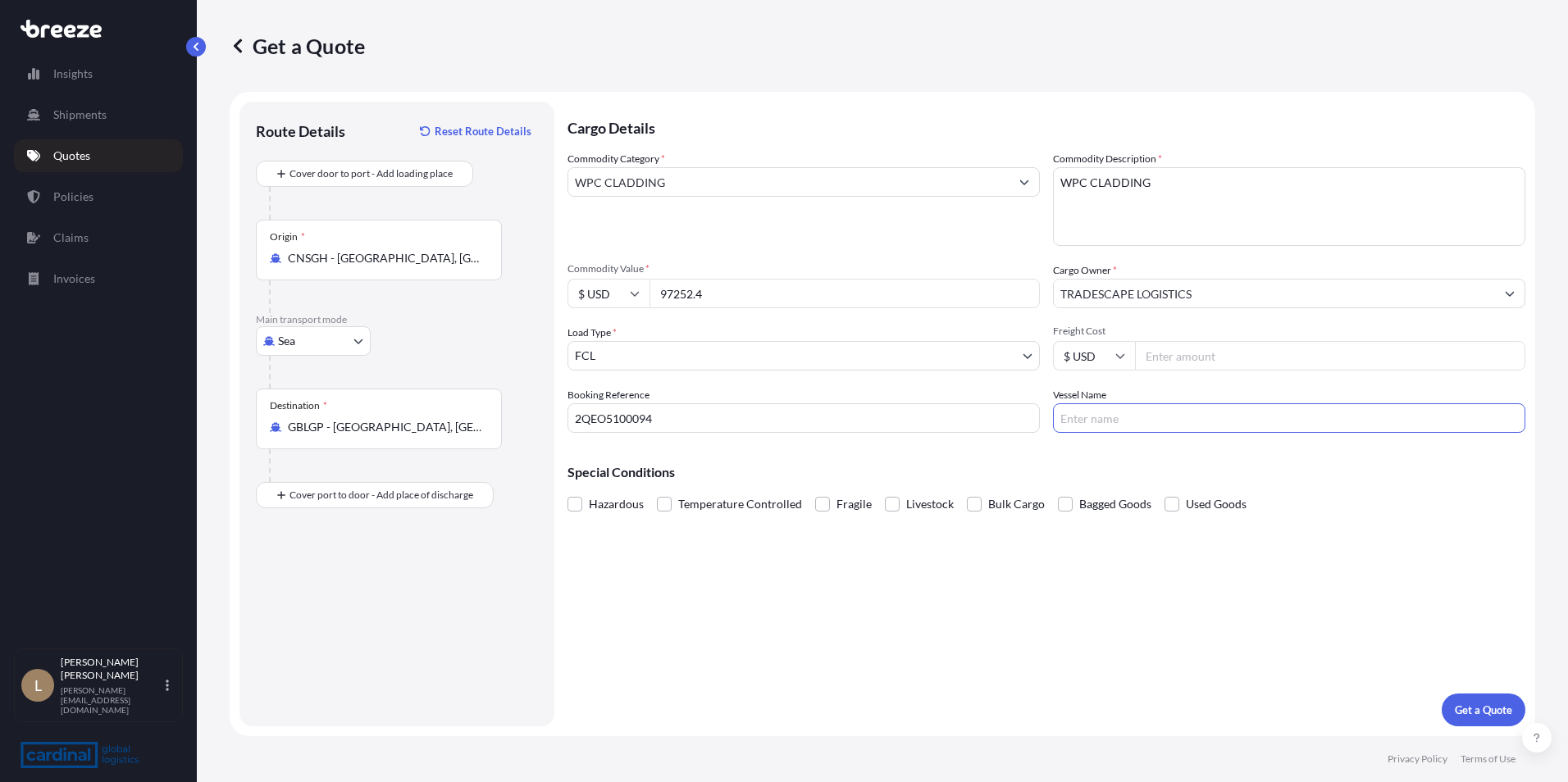
click at [1211, 355] on input "Freight Cost" at bounding box center [1331, 356] width 391 height 30
type input "4000"
click at [1482, 712] on p "Get a Quote" at bounding box center [1484, 710] width 58 height 17
click at [772, 175] on input "WPC CLADDING" at bounding box center [789, 182] width 441 height 30
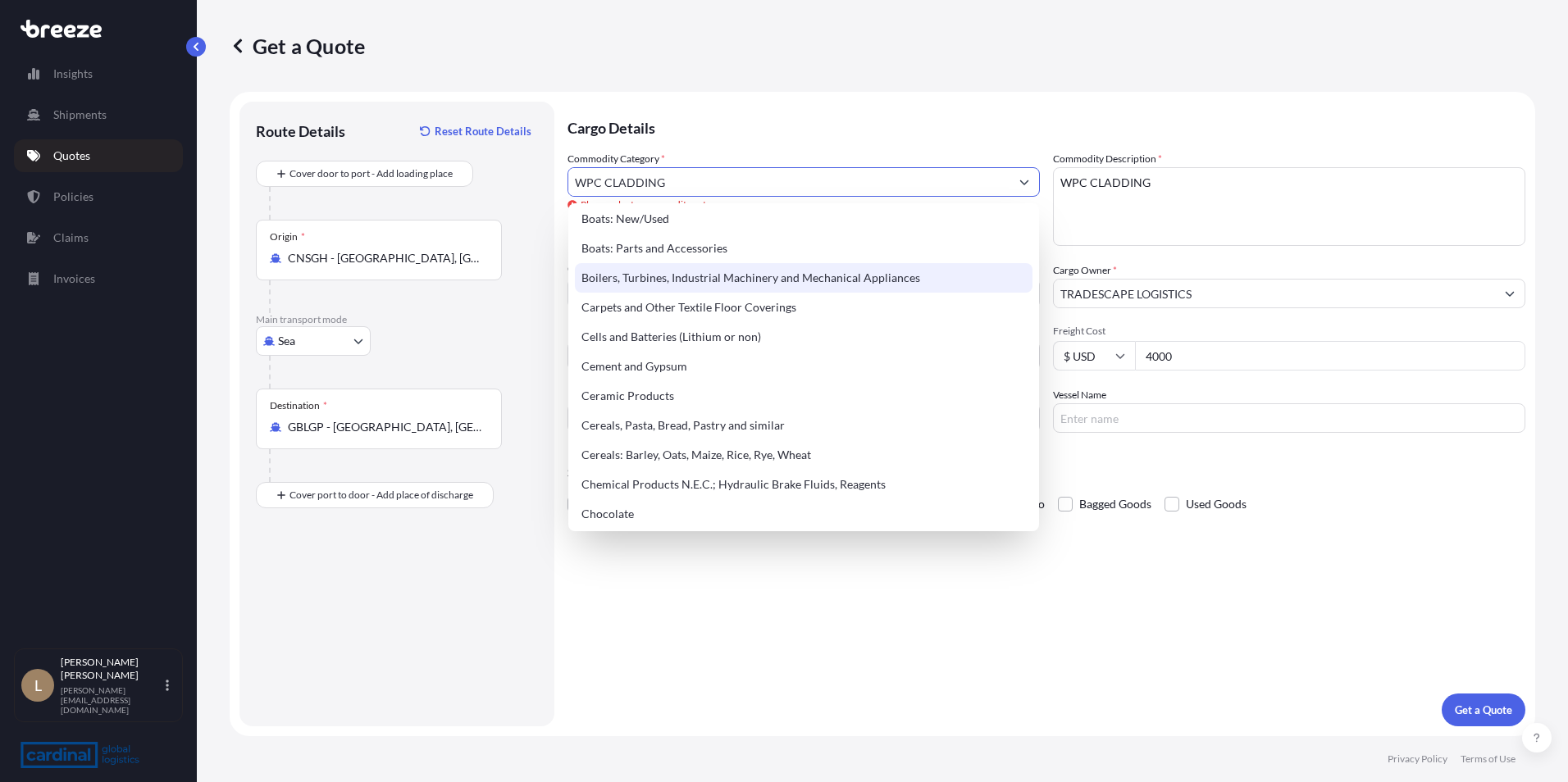
scroll to position [246, 0]
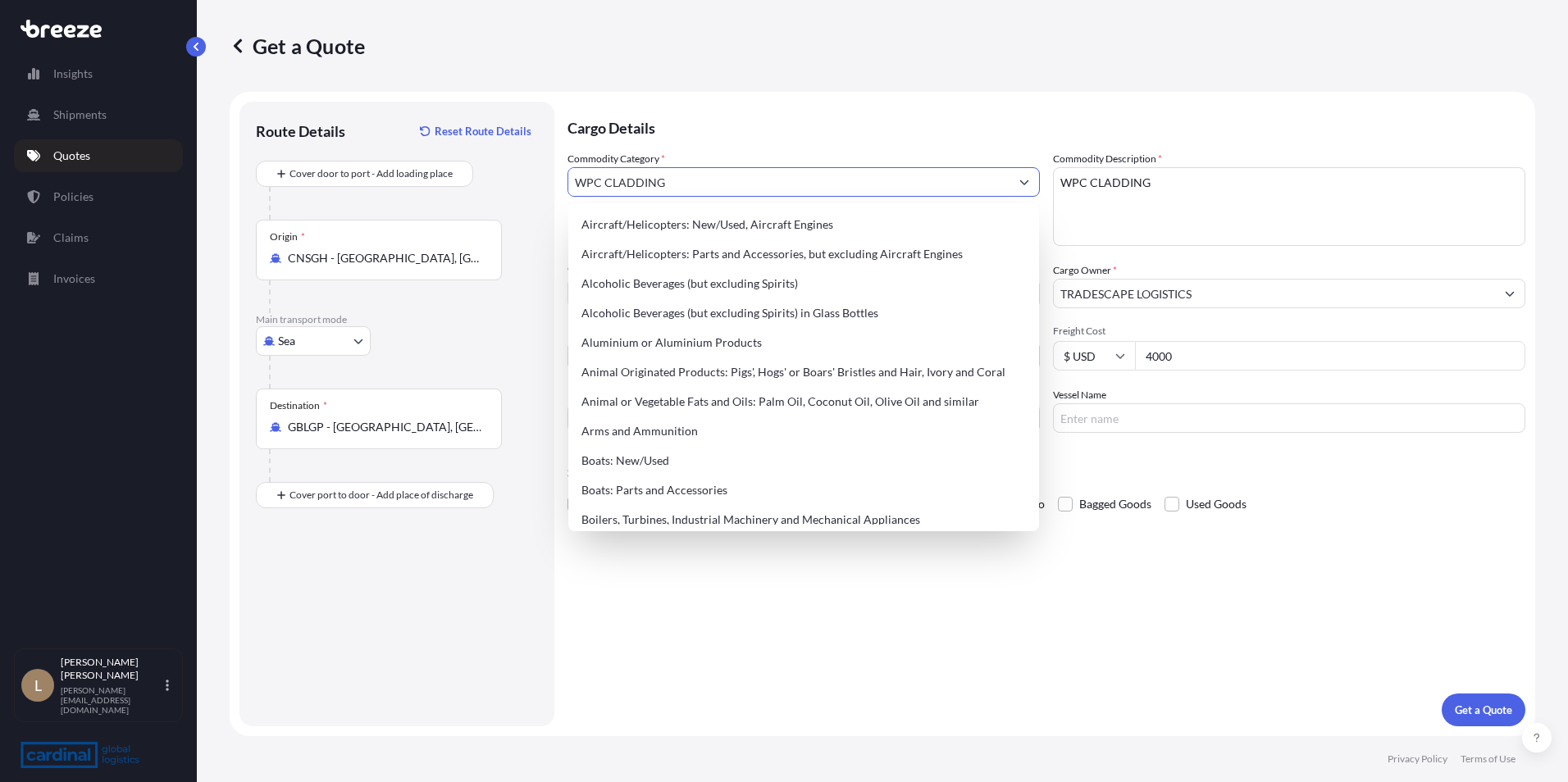
click at [622, 182] on input "WPC CLADDING" at bounding box center [789, 182] width 441 height 30
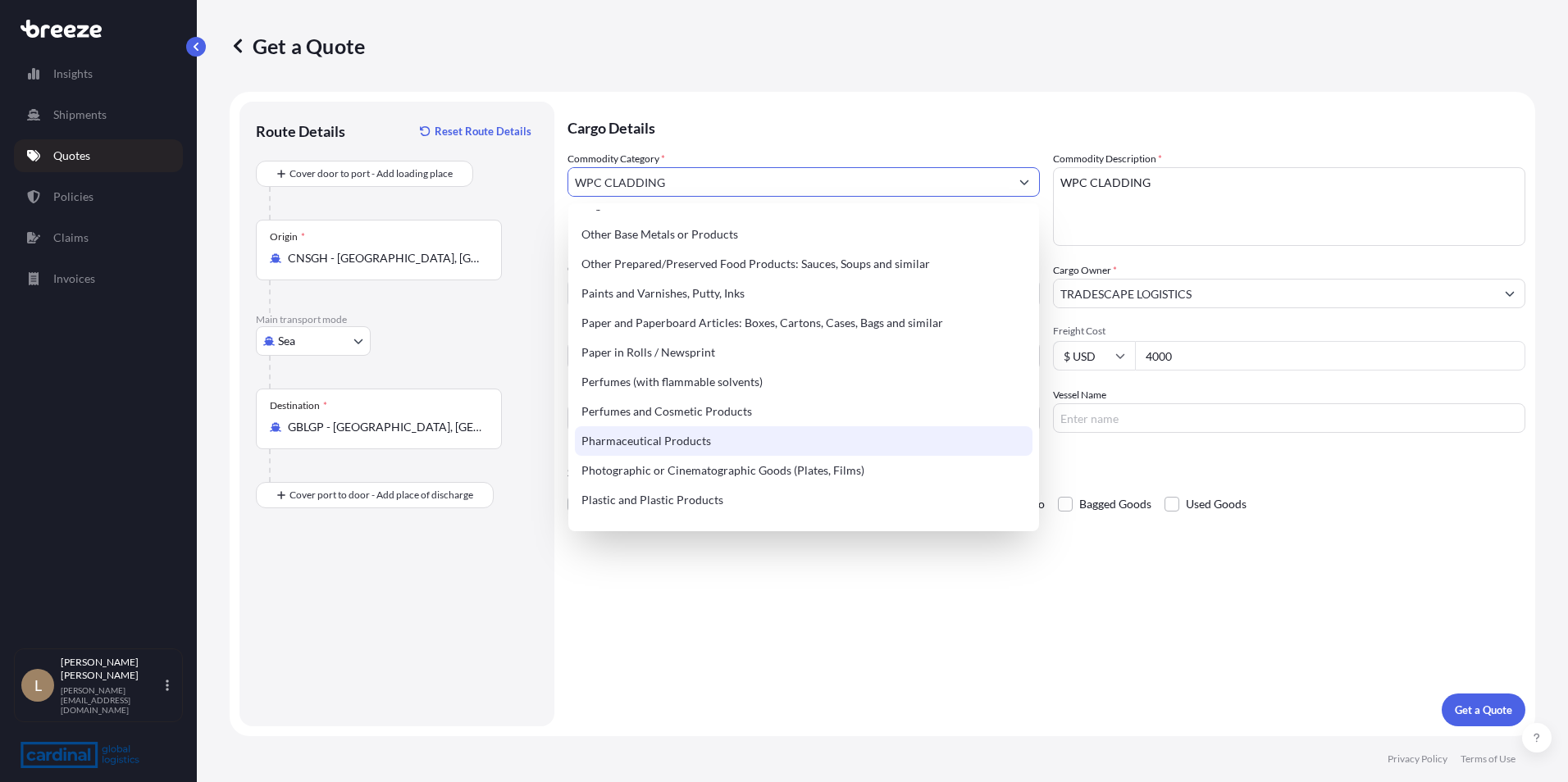
scroll to position [2788, 0]
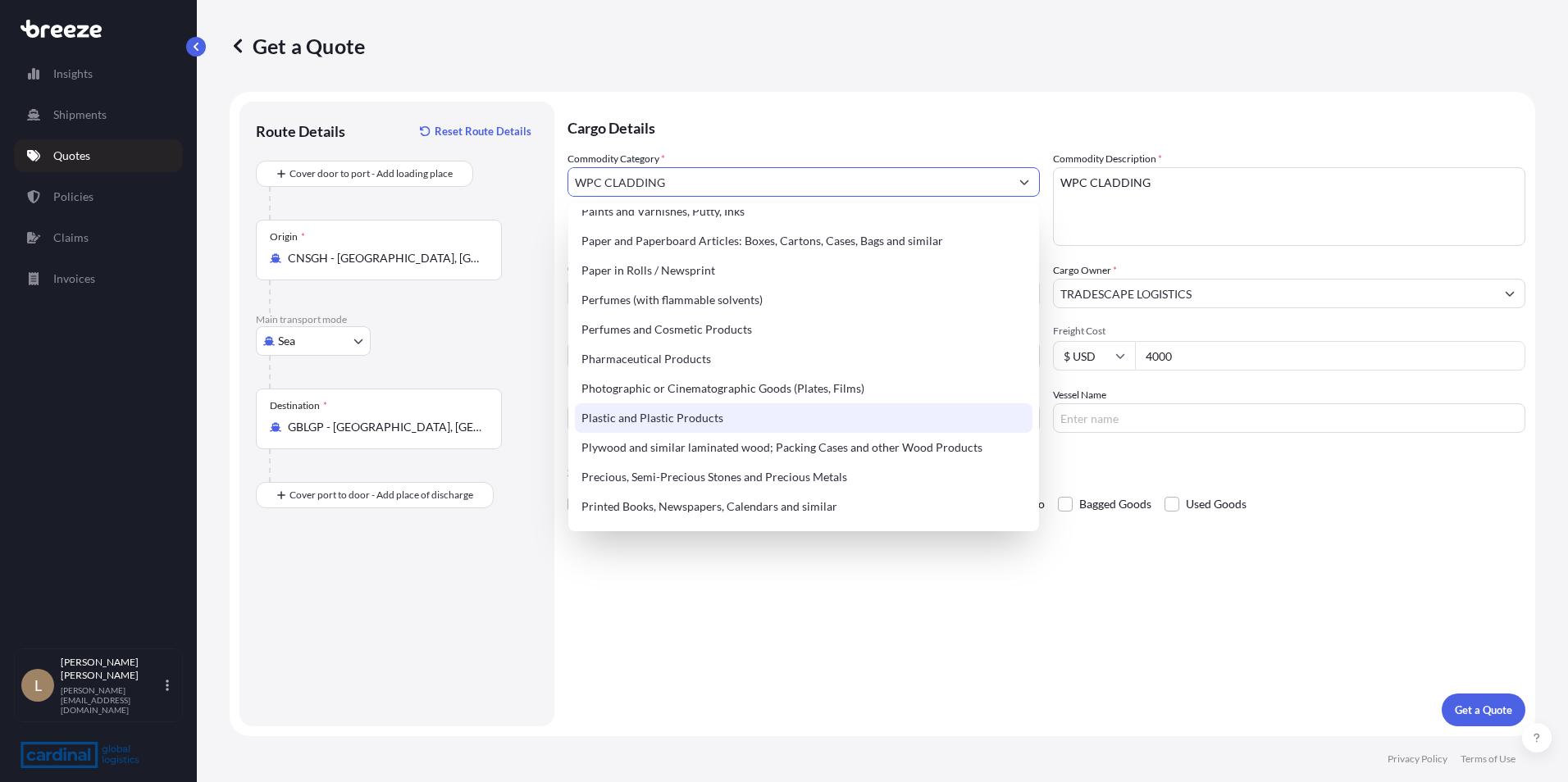
click at [709, 425] on div "Plastic and Plastic Products" at bounding box center [803, 419] width 457 height 30
type input "Plastic and Plastic Products"
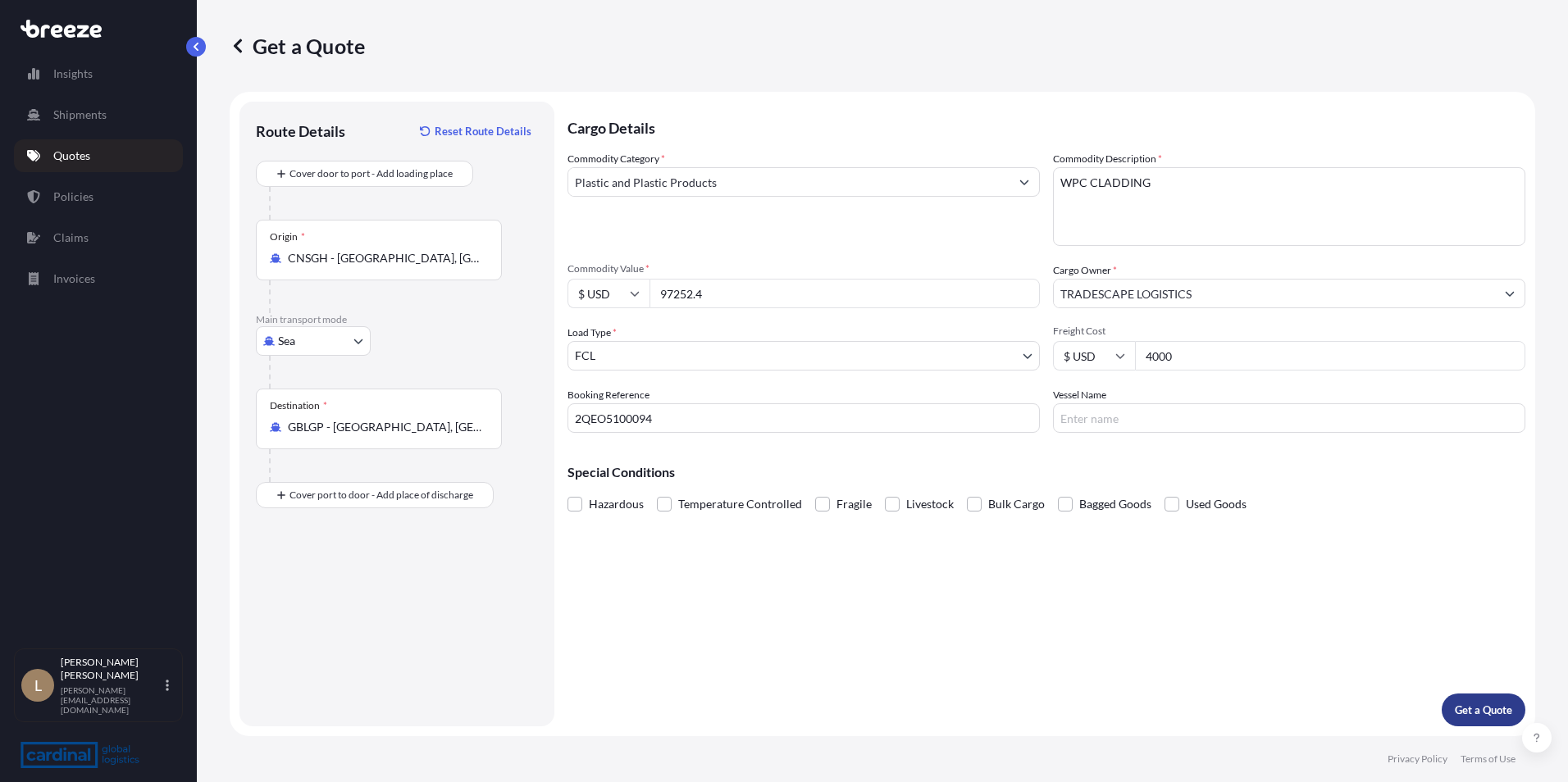
click at [1492, 715] on p "Get a Quote" at bounding box center [1484, 710] width 58 height 17
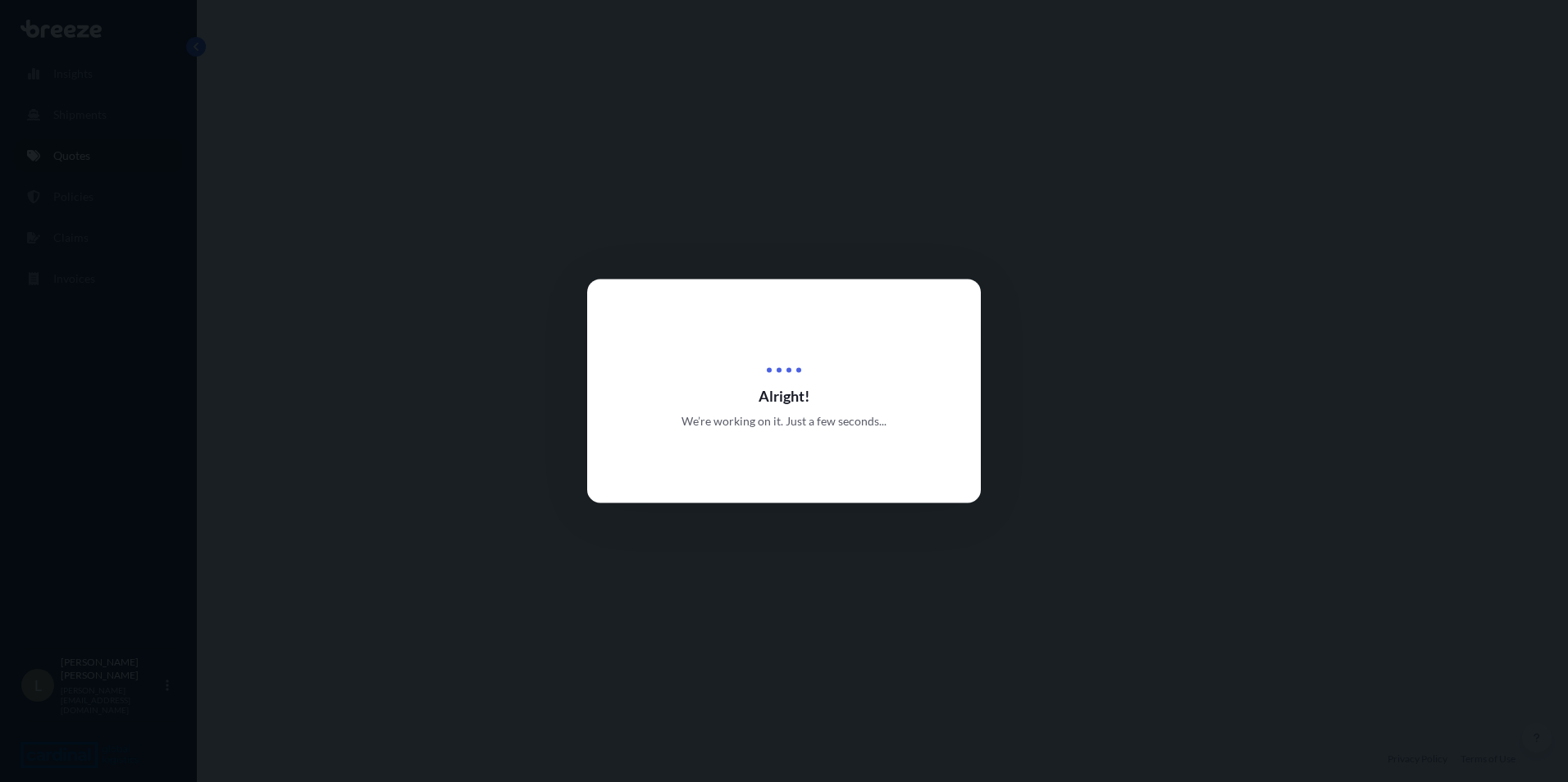
select select "Sea"
select select "2"
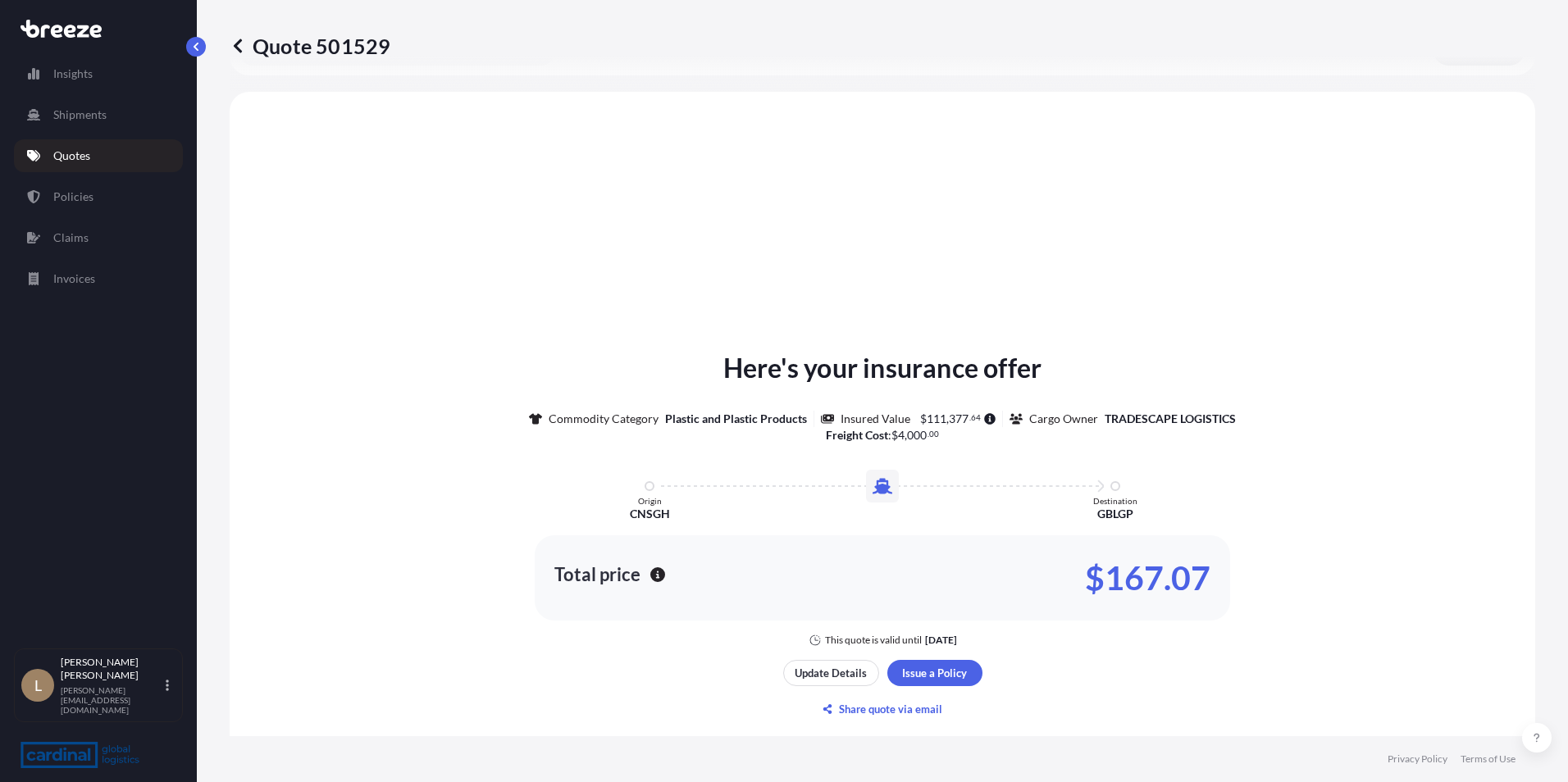
scroll to position [494, 0]
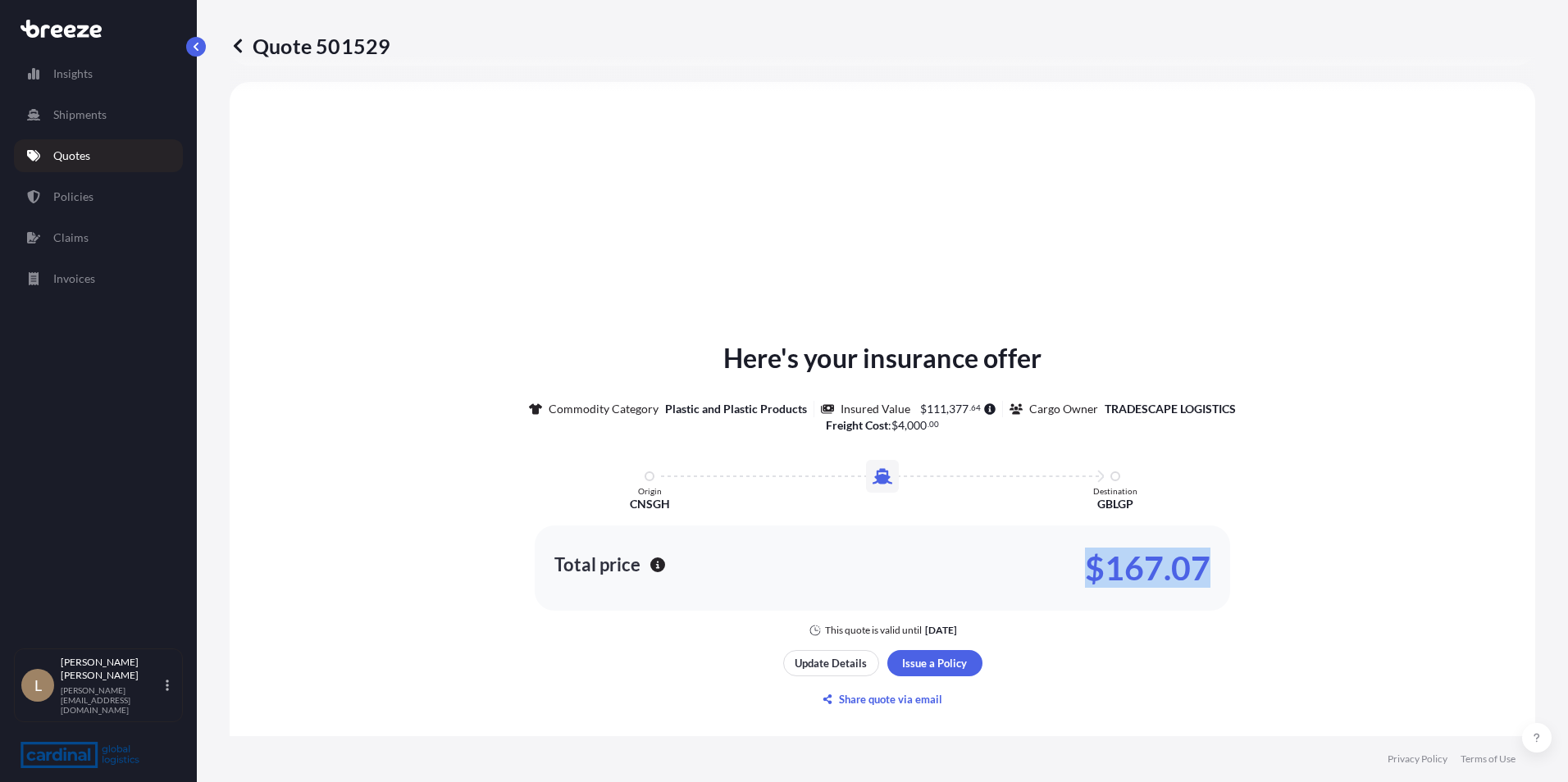
drag, startPoint x: 1085, startPoint y: 574, endPoint x: 1313, endPoint y: 588, distance: 228.4
click at [1313, 588] on div "Here's your insurance offer Commodity Category Plastic and Plastic Products Ins…" at bounding box center [882, 488] width 1260 height 299
copy p "$167.07"
